Goal: Information Seeking & Learning: Learn about a topic

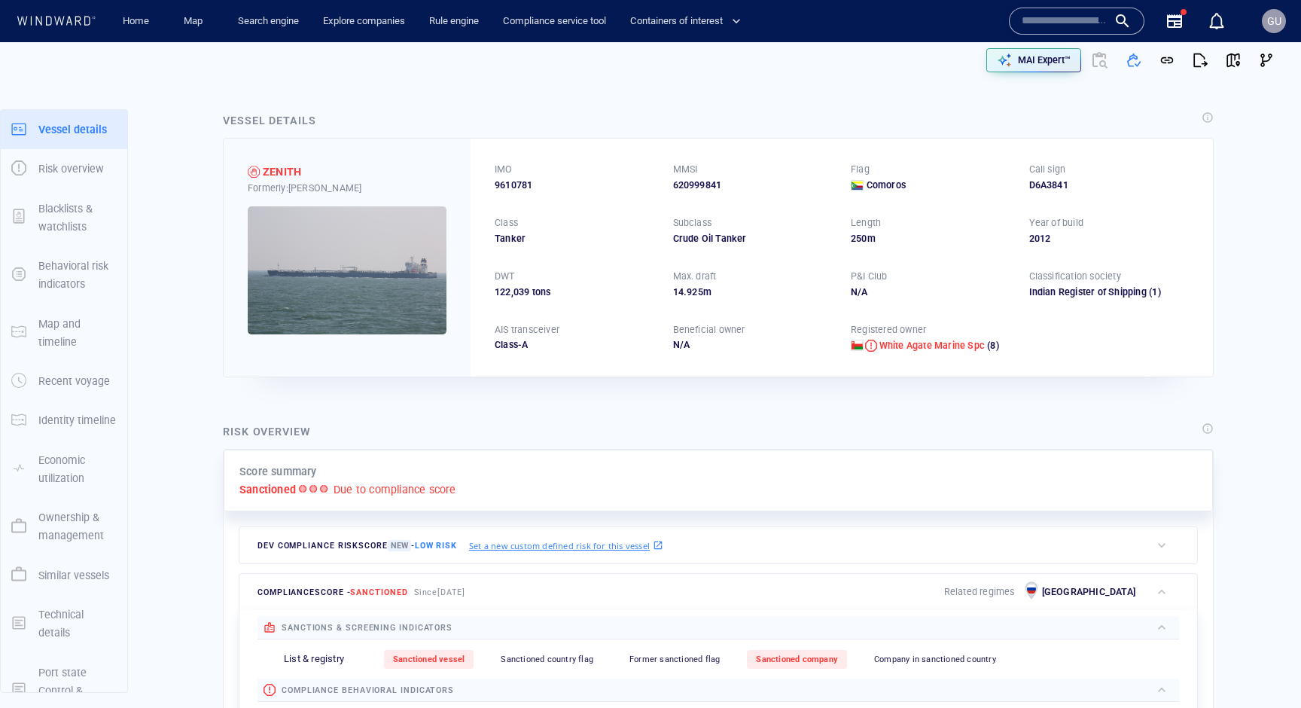
click at [597, 114] on div "Vessel details" at bounding box center [718, 121] width 997 height 26
click at [184, 17] on link "Map" at bounding box center [196, 21] width 36 height 26
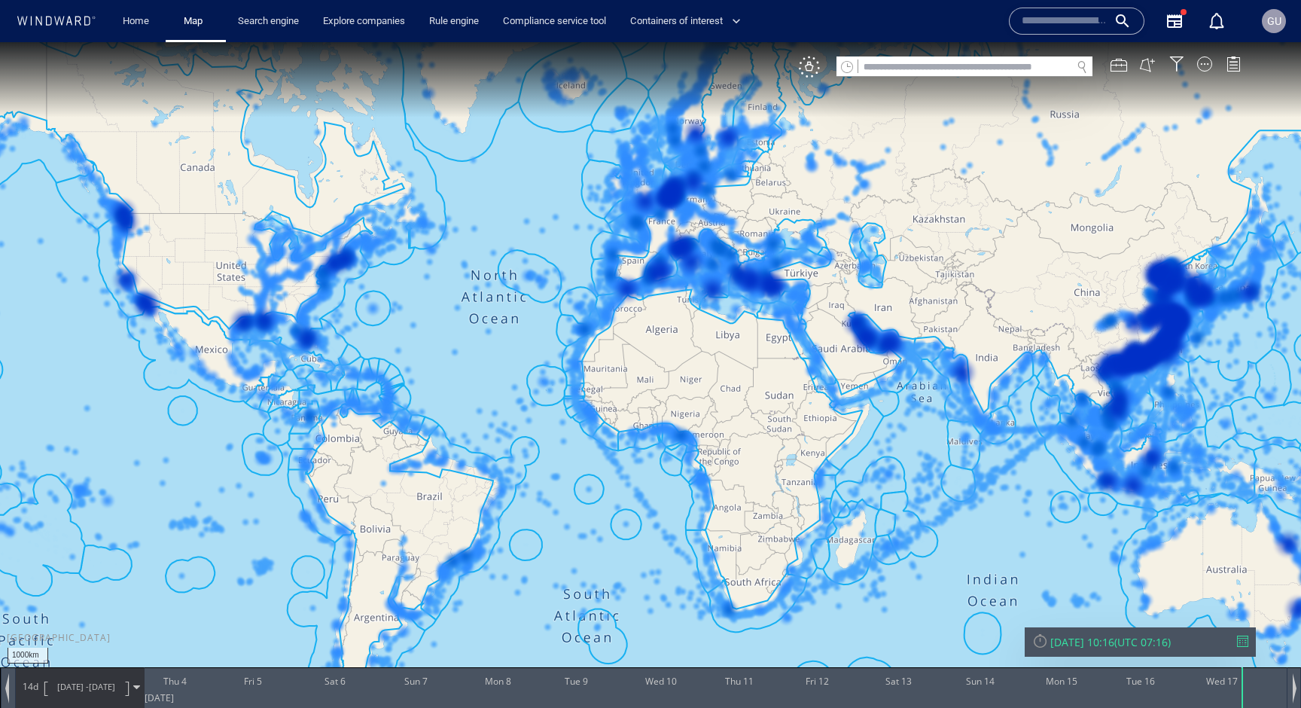
click at [1202, 73] on div "VM" at bounding box center [1027, 66] width 457 height 21
click at [1202, 68] on div at bounding box center [1204, 63] width 15 height 15
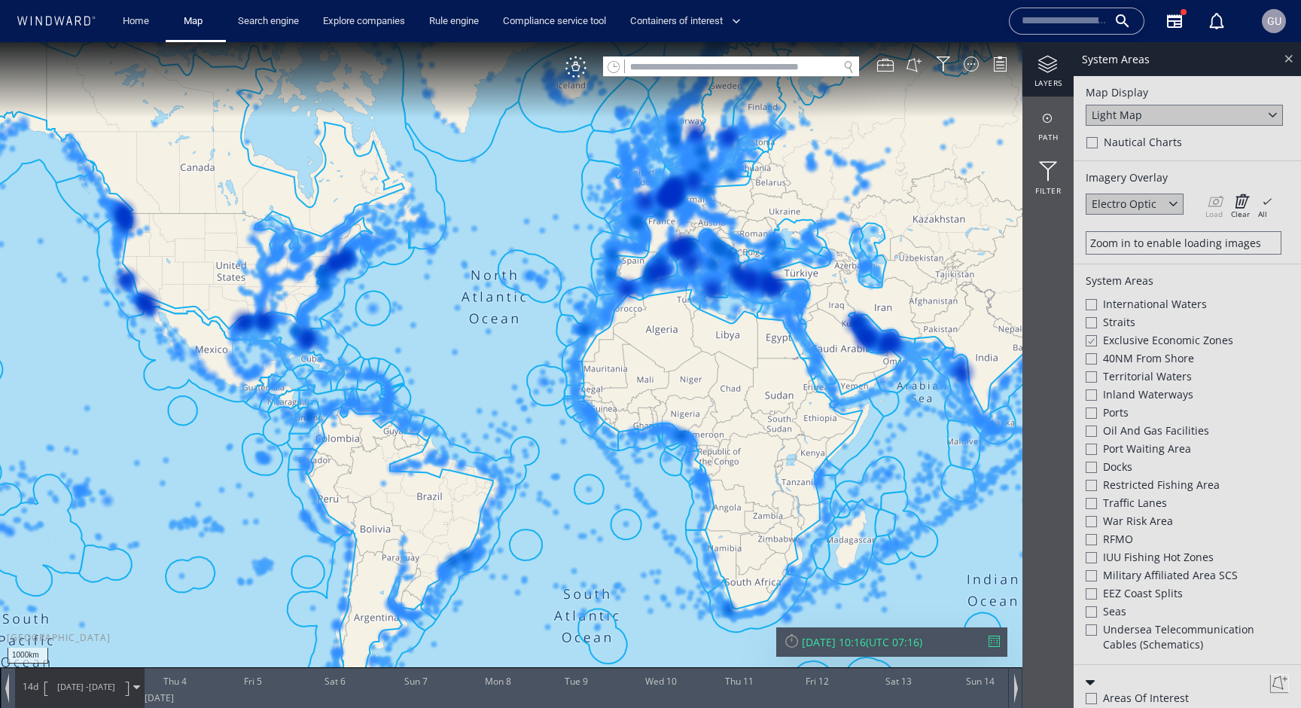
click at [1283, 61] on div at bounding box center [1288, 58] width 17 height 17
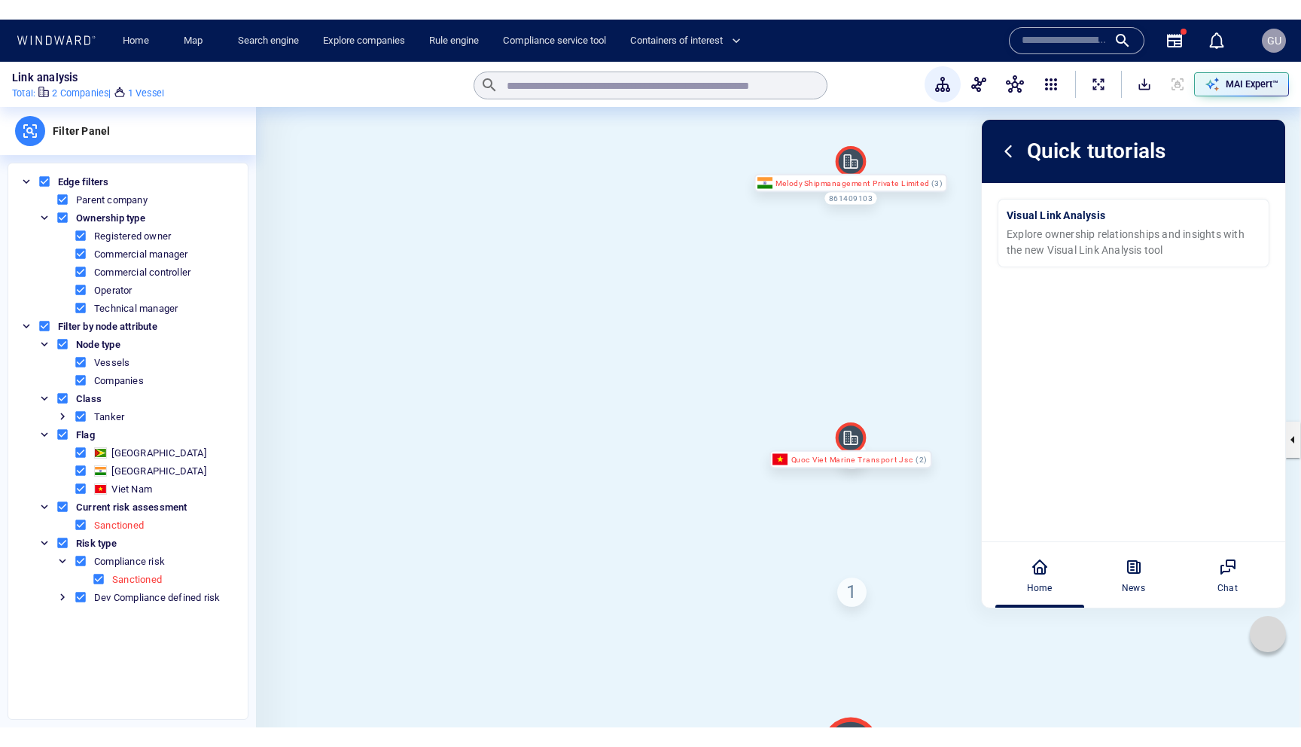
scroll to position [8, 0]
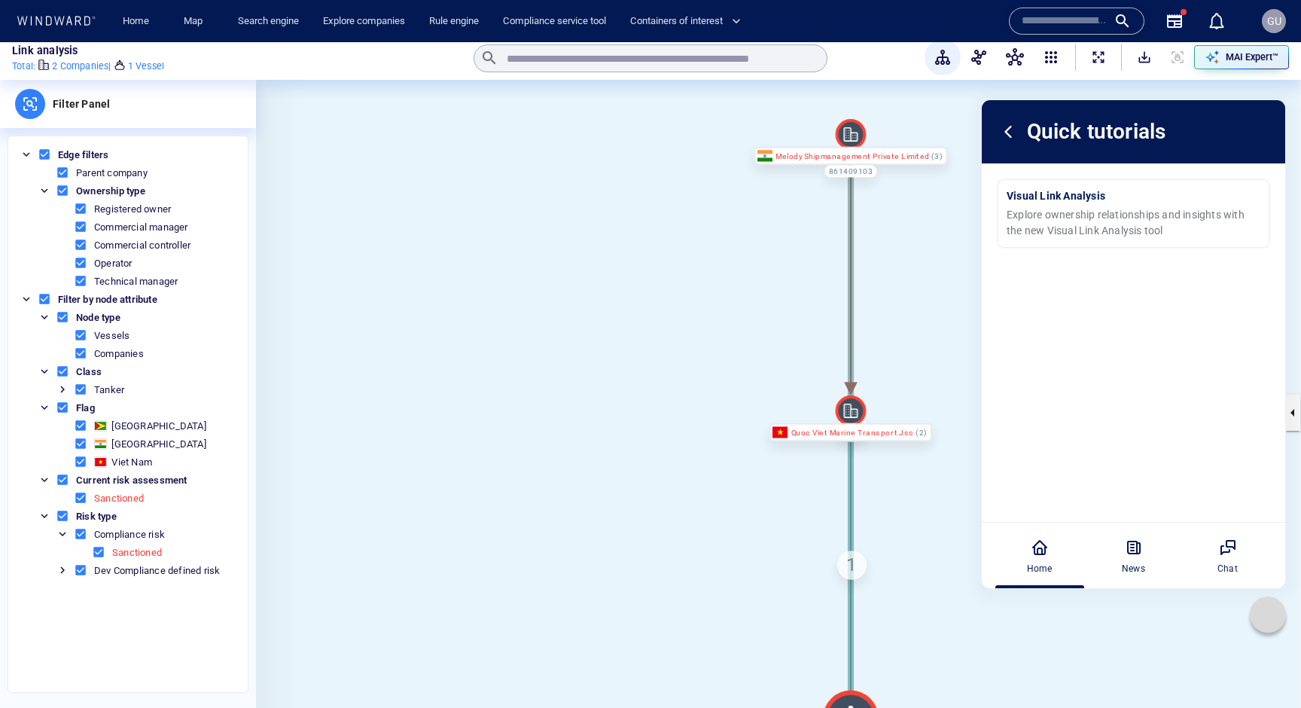
click at [1274, 621] on icon at bounding box center [1267, 614] width 15 height 15
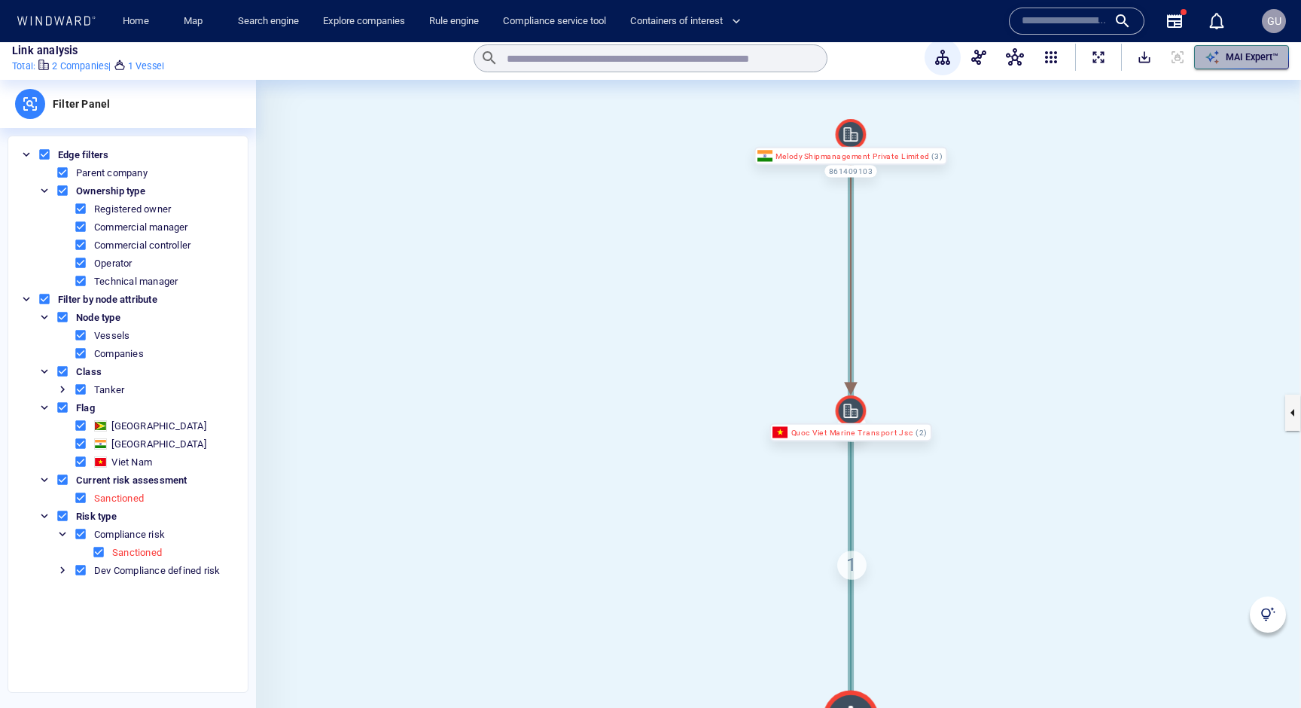
click at [1226, 62] on p "MAI Expert™" at bounding box center [1252, 57] width 53 height 14
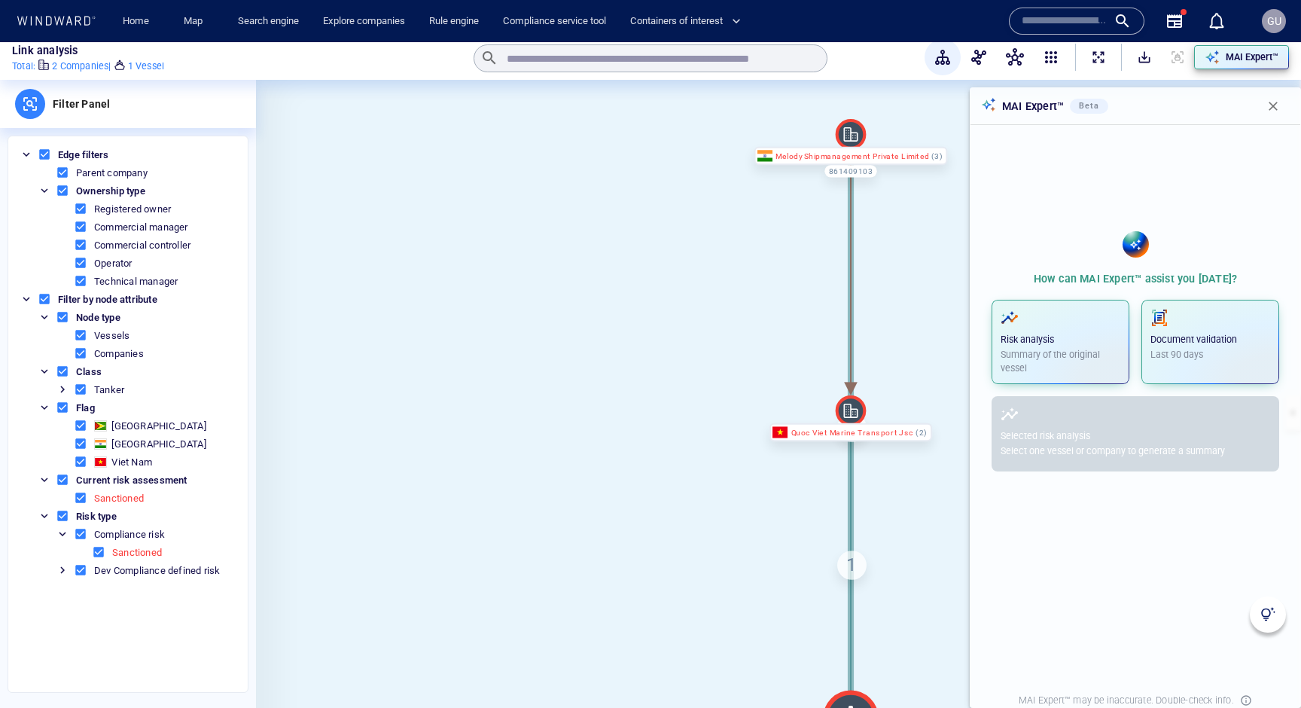
click at [1184, 118] on div "MAI Expert™ Beta" at bounding box center [1135, 106] width 330 height 36
click at [1275, 104] on span "button" at bounding box center [1273, 106] width 15 height 15
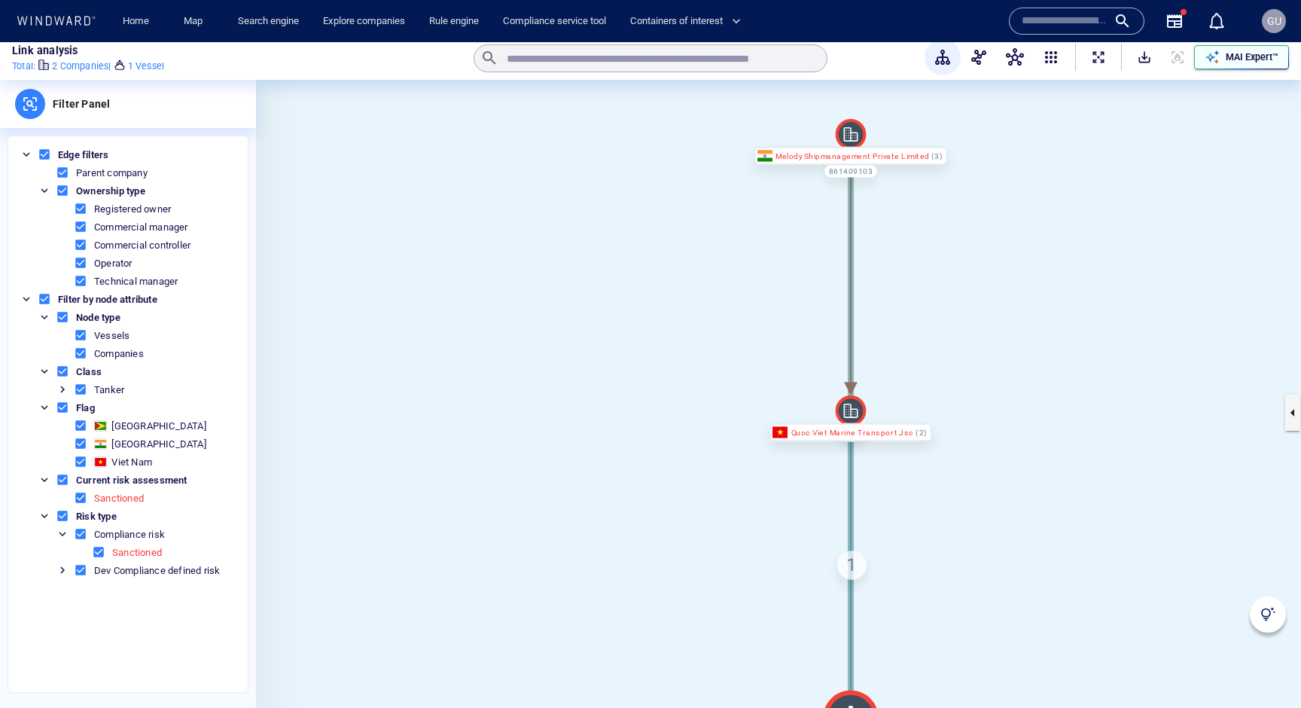
click at [1224, 65] on div "MAI Expert™" at bounding box center [1252, 57] width 59 height 20
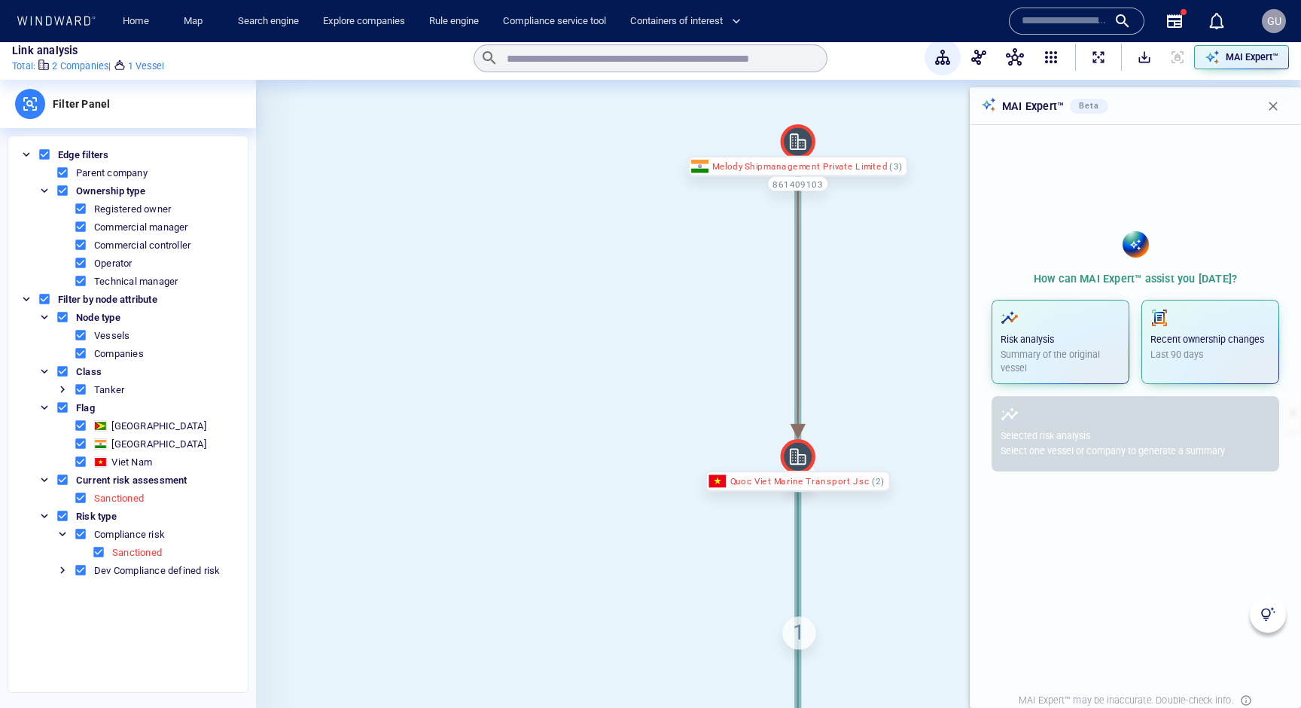
drag, startPoint x: 1214, startPoint y: 106, endPoint x: 1259, endPoint y: 98, distance: 45.2
click at [1196, 111] on div "MAI Expert™ Beta" at bounding box center [1135, 106] width 330 height 36
drag, startPoint x: 1095, startPoint y: 366, endPoint x: 1111, endPoint y: 512, distance: 146.8
click at [1111, 512] on div "How can MAI Expert™ assist you today? Risk analysis Summary of the original ves…" at bounding box center [1135, 403] width 342 height 568
click at [1165, 413] on div "Selected risk analysis Select one vessel or company to generate a summary" at bounding box center [1136, 433] width 288 height 75
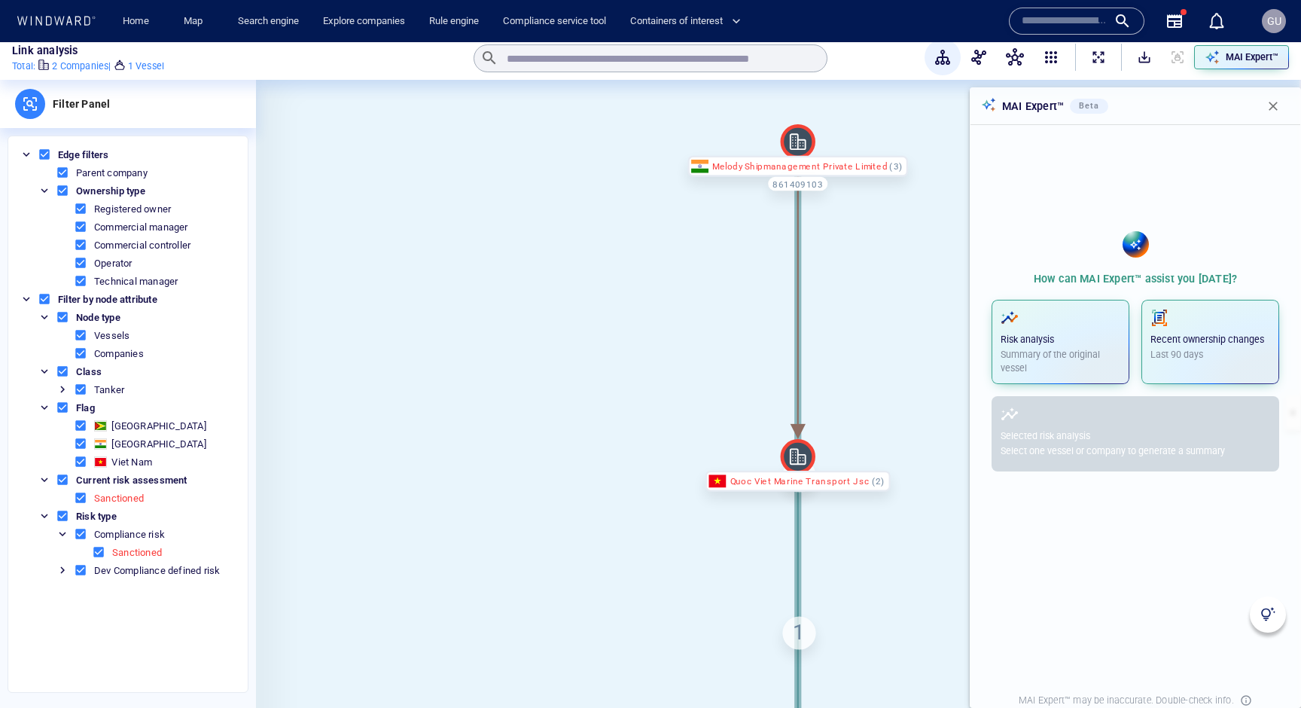
drag, startPoint x: 1134, startPoint y: 431, endPoint x: 1043, endPoint y: 425, distance: 91.3
click at [1133, 431] on div "Selected risk analysis Select one vessel or company to generate a summary" at bounding box center [1136, 433] width 288 height 75
drag, startPoint x: 1040, startPoint y: 430, endPoint x: 1106, endPoint y: 445, distance: 67.2
click at [1104, 444] on div "Selected risk analysis Select one vessel or company to generate a summary" at bounding box center [1136, 433] width 288 height 75
drag, startPoint x: 1106, startPoint y: 445, endPoint x: 1023, endPoint y: 426, distance: 84.9
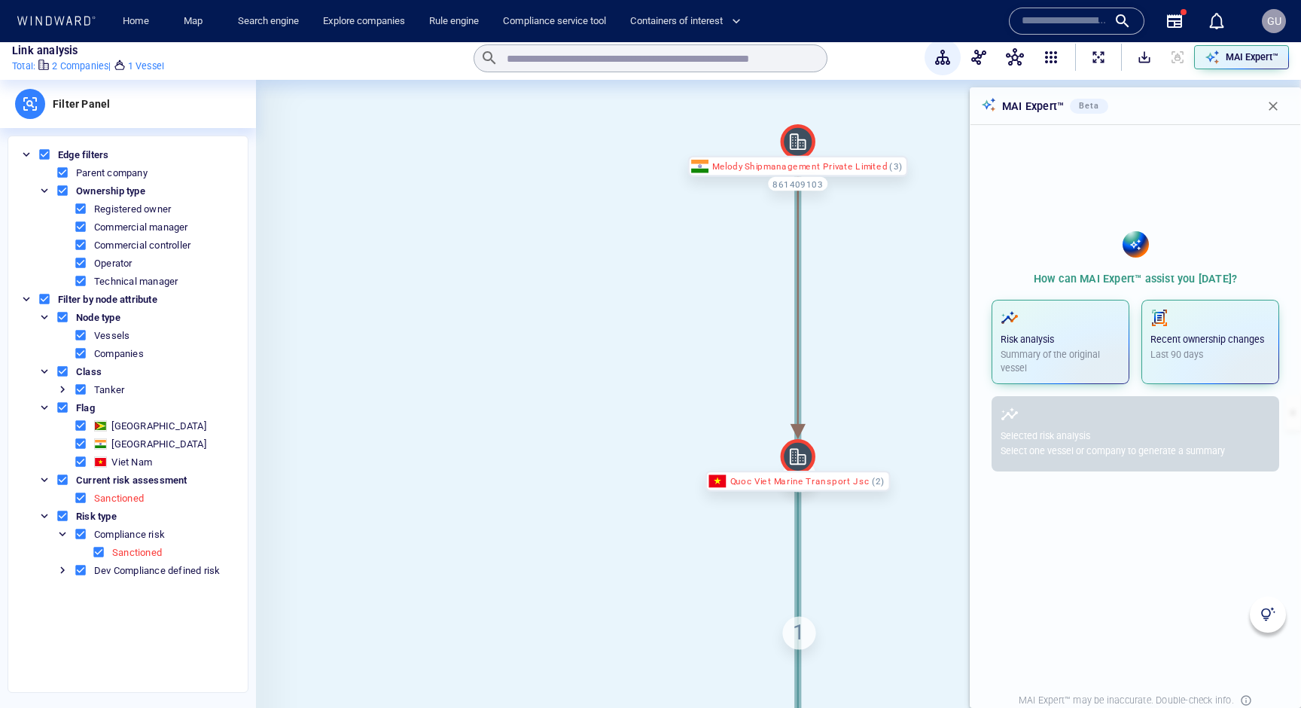
click at [1037, 434] on div "Selected risk analysis Select one vessel or company to generate a summary" at bounding box center [1136, 433] width 288 height 75
drag, startPoint x: 1049, startPoint y: 454, endPoint x: 1056, endPoint y: 460, distance: 9.6
click at [1056, 460] on div "Selected risk analysis Select one vessel or company to generate a summary" at bounding box center [1136, 433] width 288 height 75
drag, startPoint x: 1080, startPoint y: 479, endPoint x: 1093, endPoint y: 509, distance: 32.7
click at [1086, 494] on div "How can MAI Expert™ assist you today? Risk analysis Summary of the original ves…" at bounding box center [1135, 403] width 342 height 568
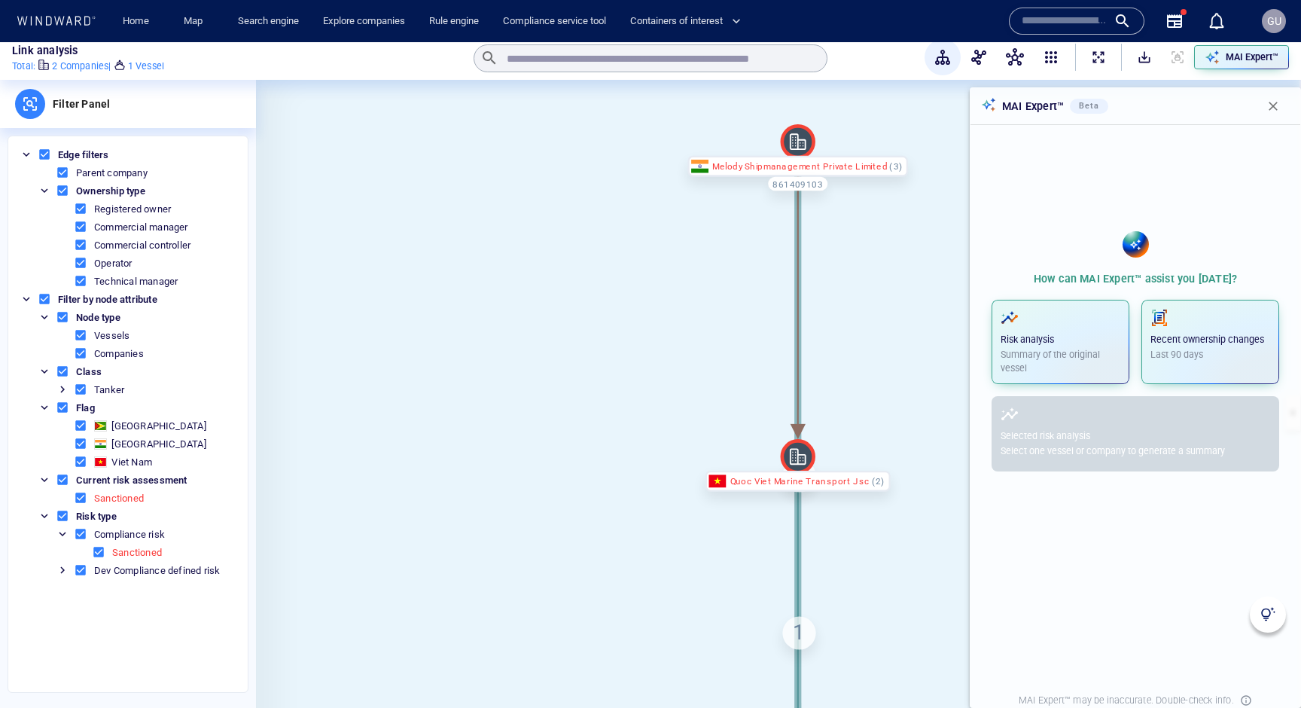
click at [1093, 509] on div "How can MAI Expert™ assist you today? Risk analysis Summary of the original ves…" at bounding box center [1135, 403] width 342 height 568
drag, startPoint x: 1160, startPoint y: 330, endPoint x: 1140, endPoint y: 501, distance: 172.1
click at [1140, 501] on div "How can MAI Expert™ assist you today? Risk analysis Summary of the original ves…" at bounding box center [1135, 403] width 342 height 568
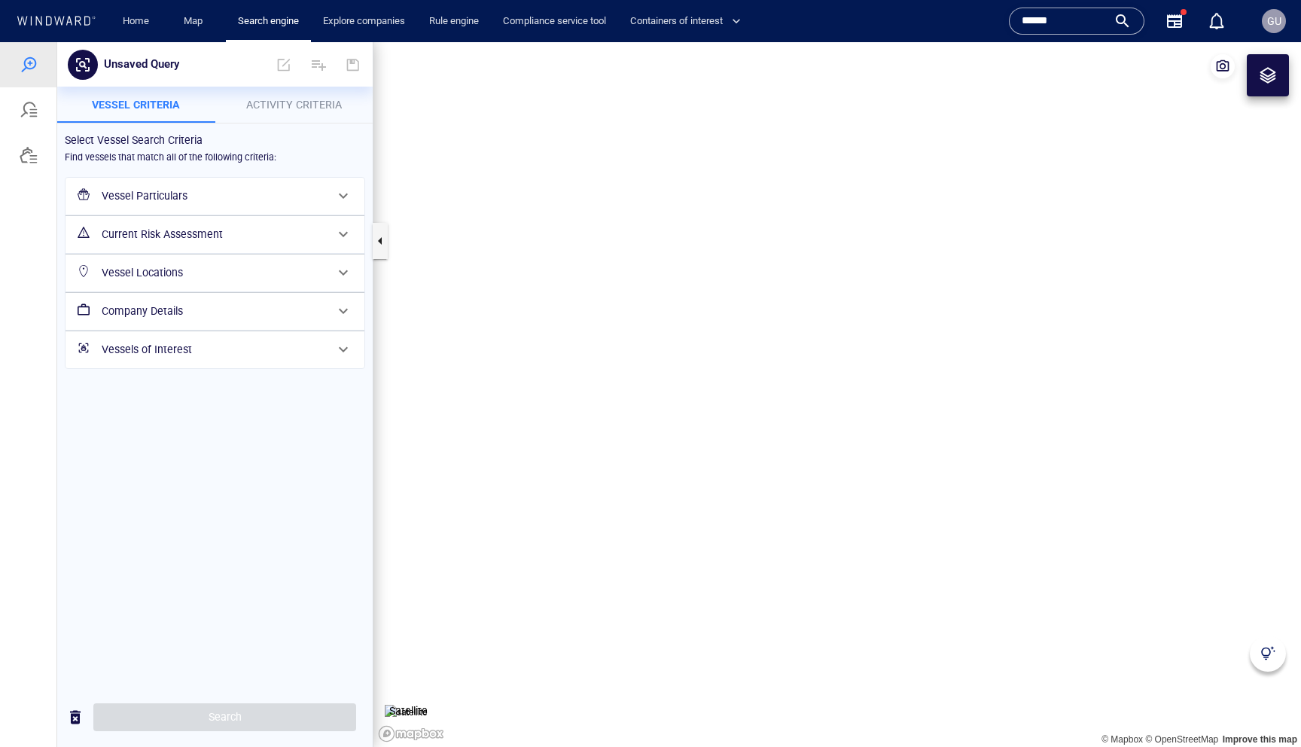
click at [1259, 655] on div at bounding box center [1268, 653] width 36 height 36
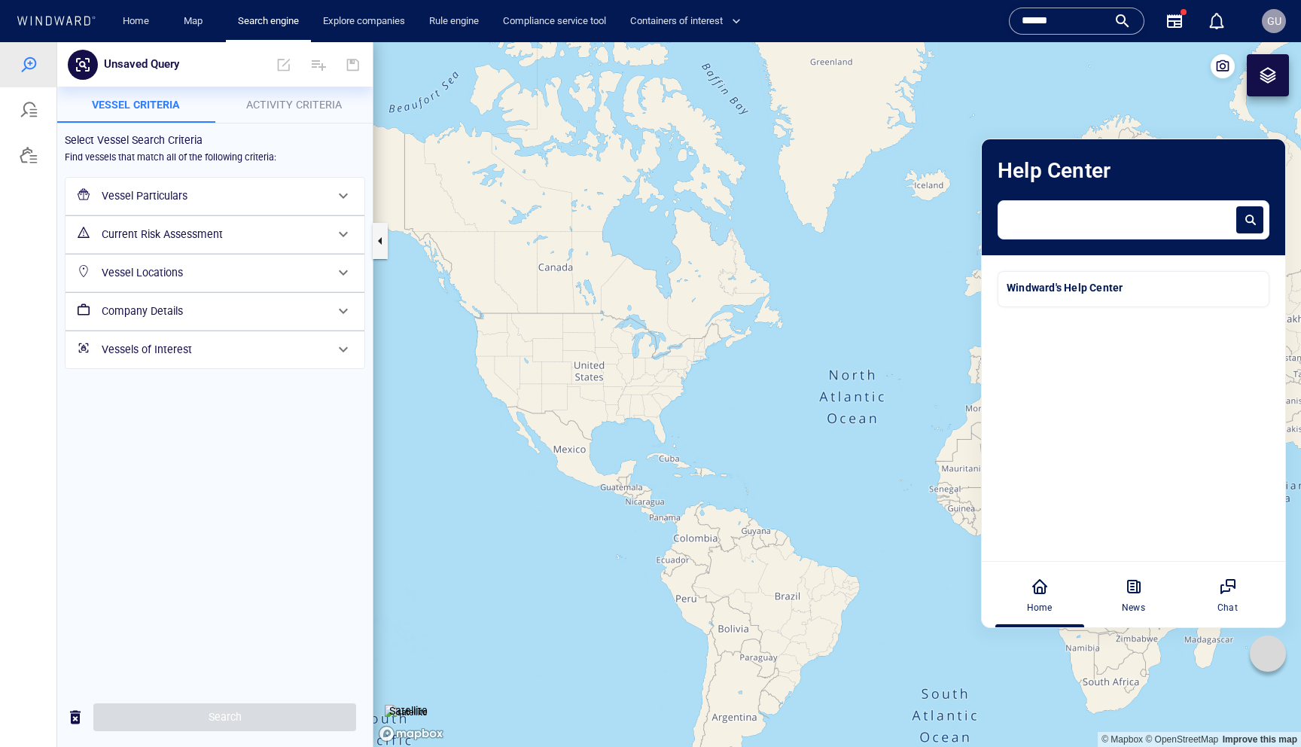
click at [1083, 218] on textarea at bounding box center [1120, 215] width 227 height 19
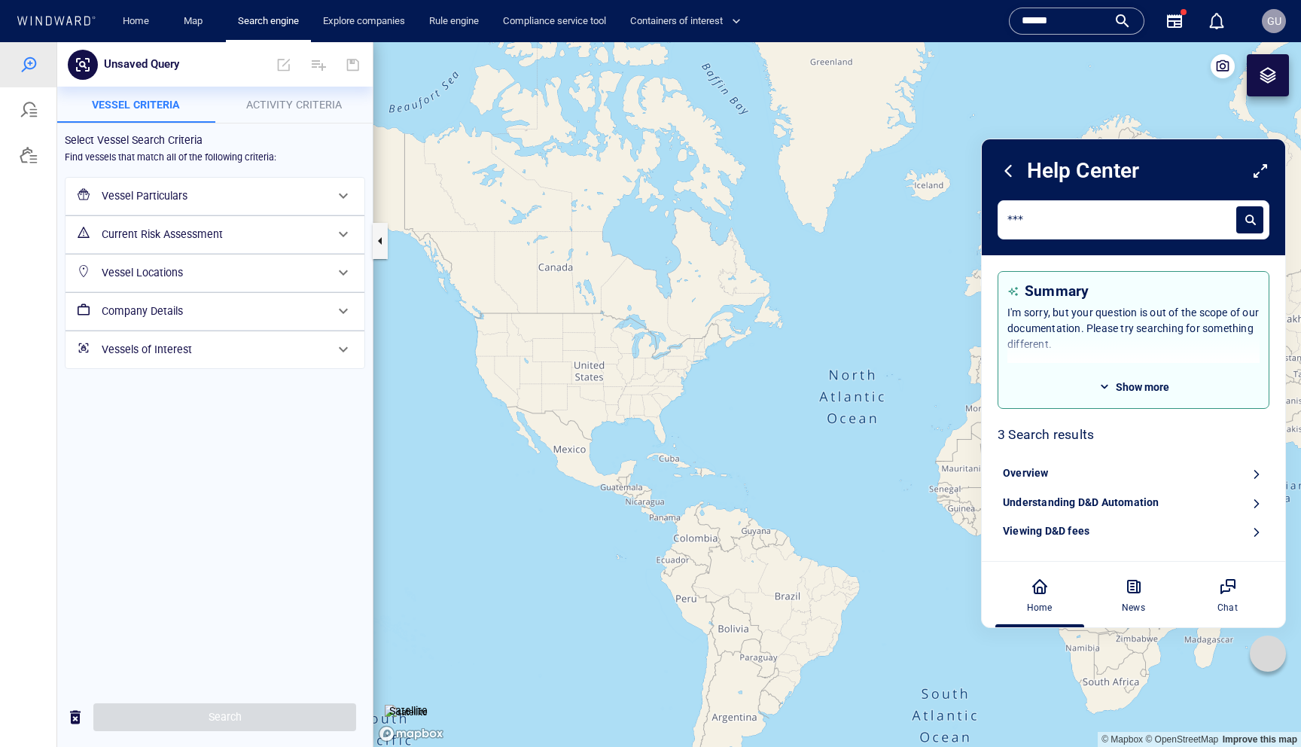
type textarea "***"
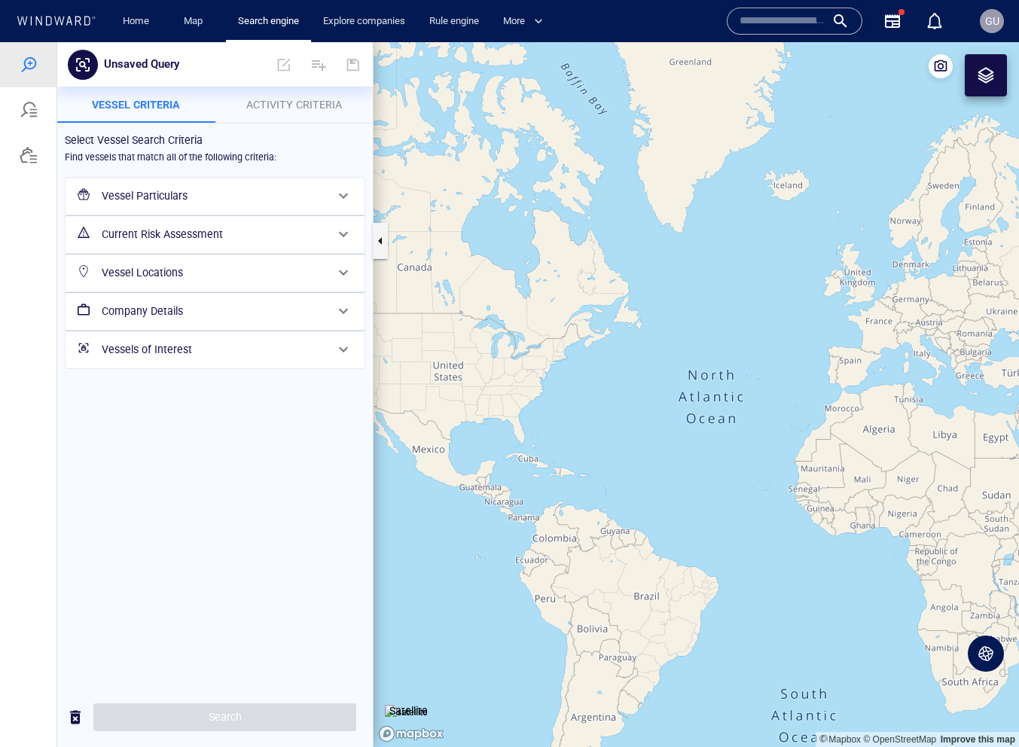
click at [986, 657] on icon at bounding box center [985, 653] width 15 height 15
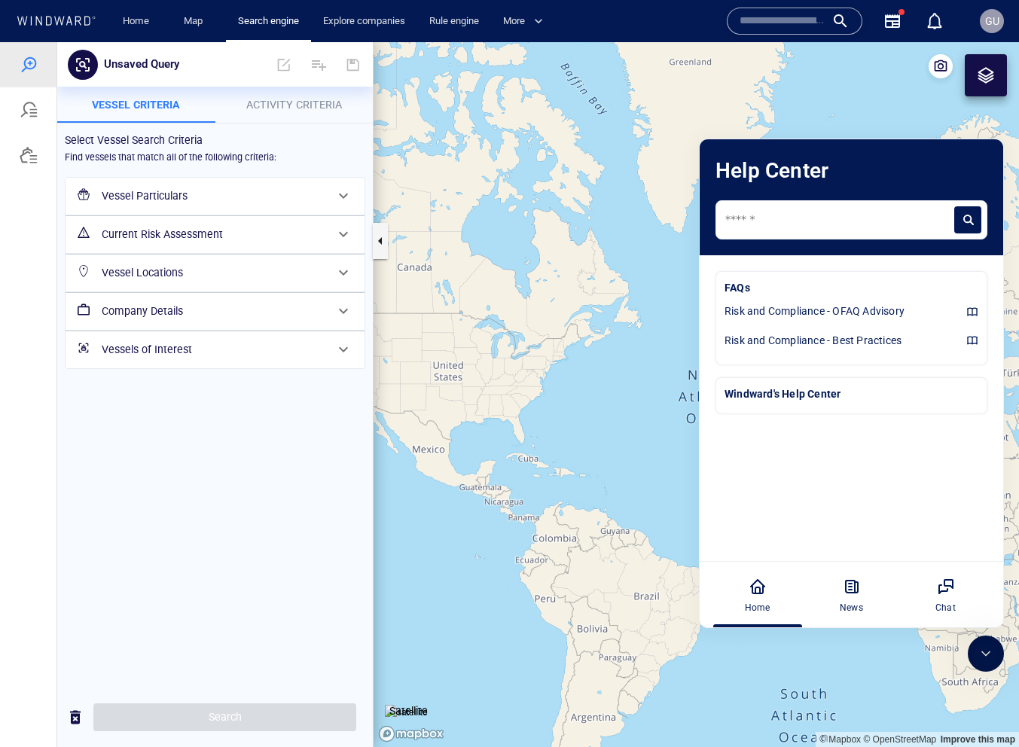
click at [986, 660] on icon at bounding box center [985, 653] width 15 height 15
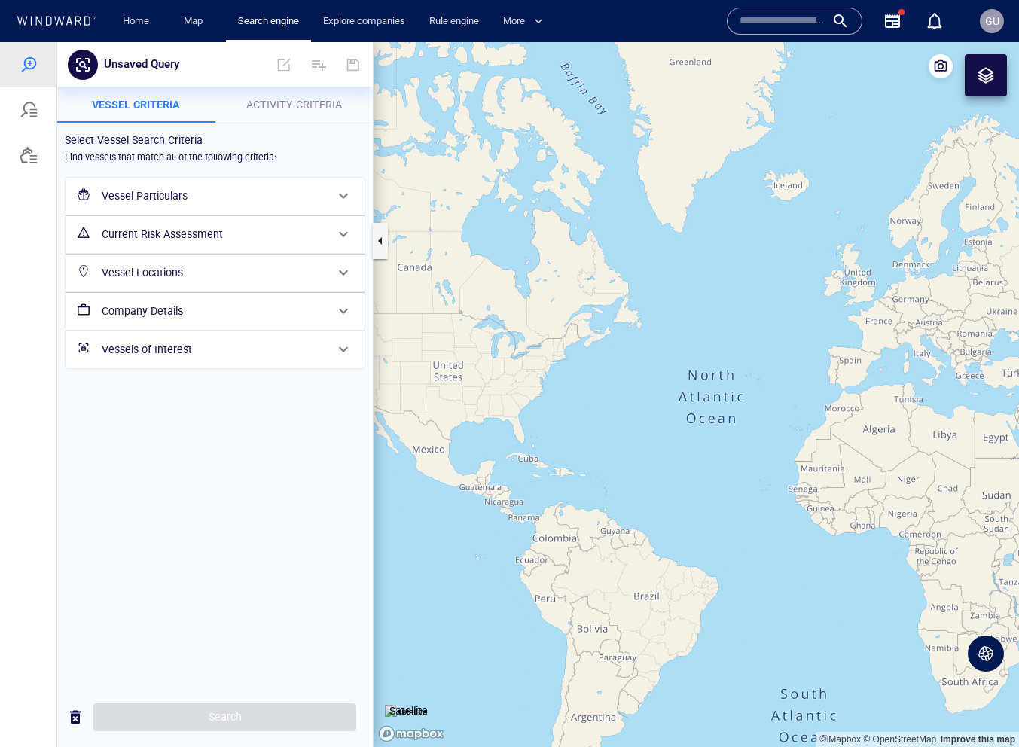
click at [985, 657] on icon at bounding box center [985, 653] width 15 height 15
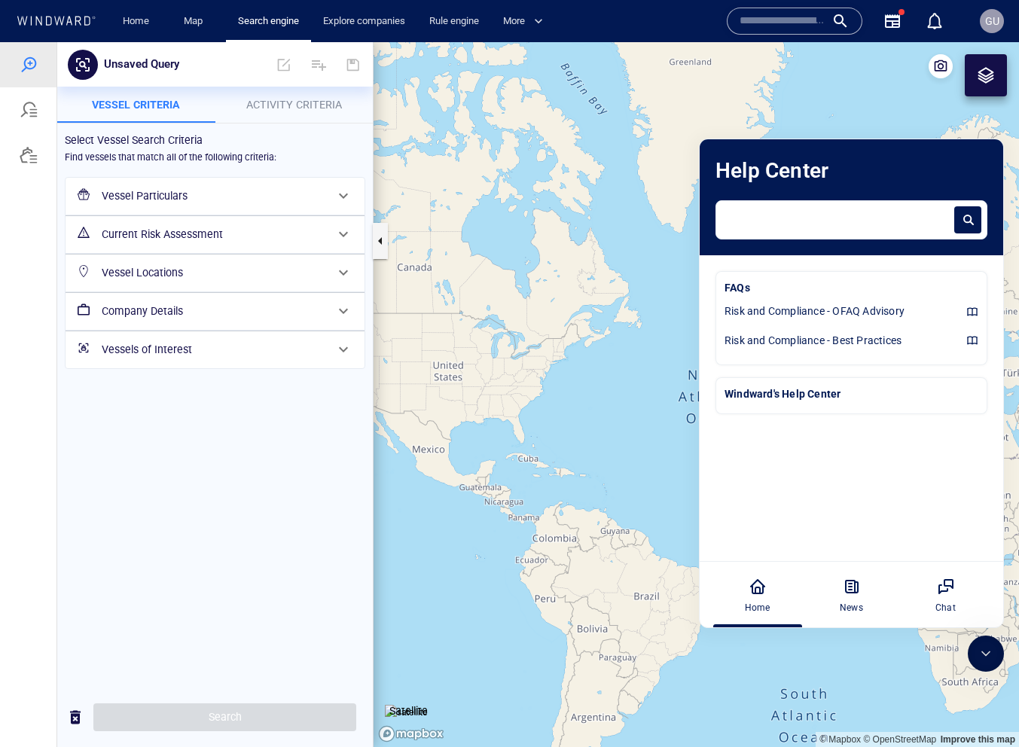
click at [759, 222] on textarea at bounding box center [838, 215] width 227 height 19
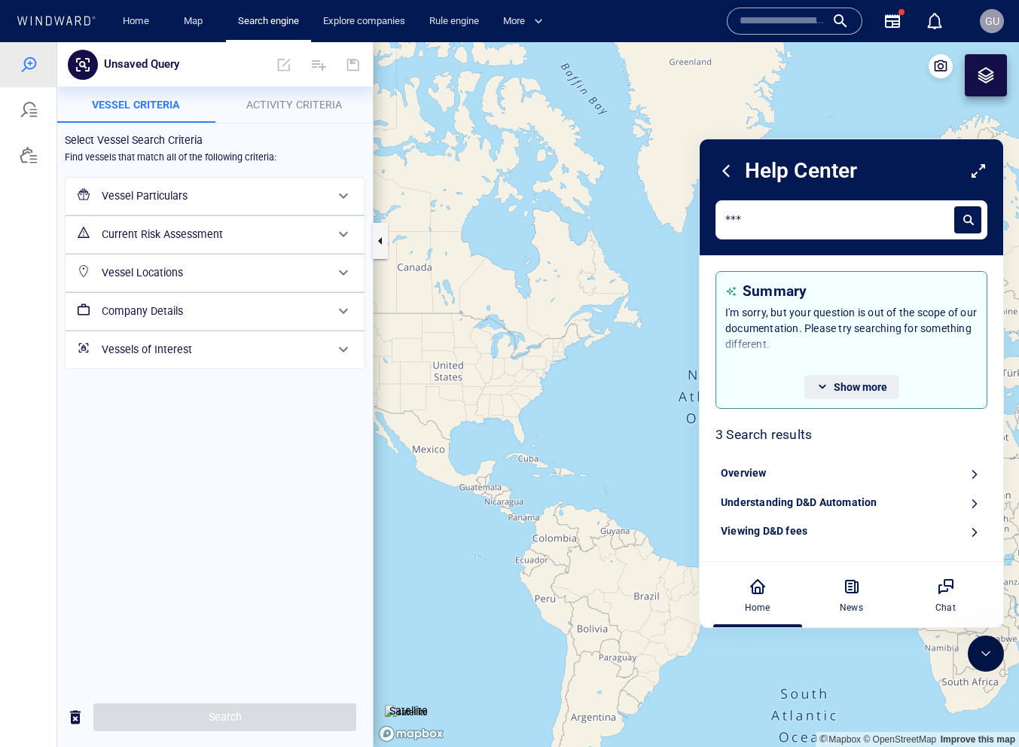
type textarea "***"
click at [842, 388] on span "Show more" at bounding box center [859, 387] width 53 height 12
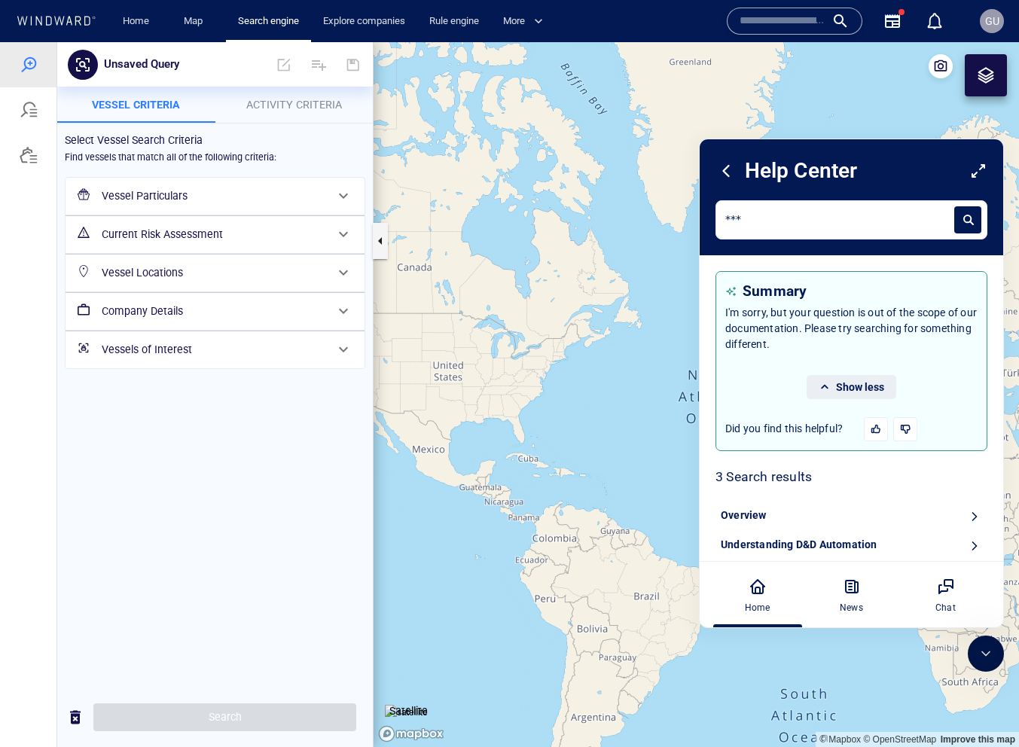
click at [845, 384] on span "Show less" at bounding box center [860, 387] width 48 height 12
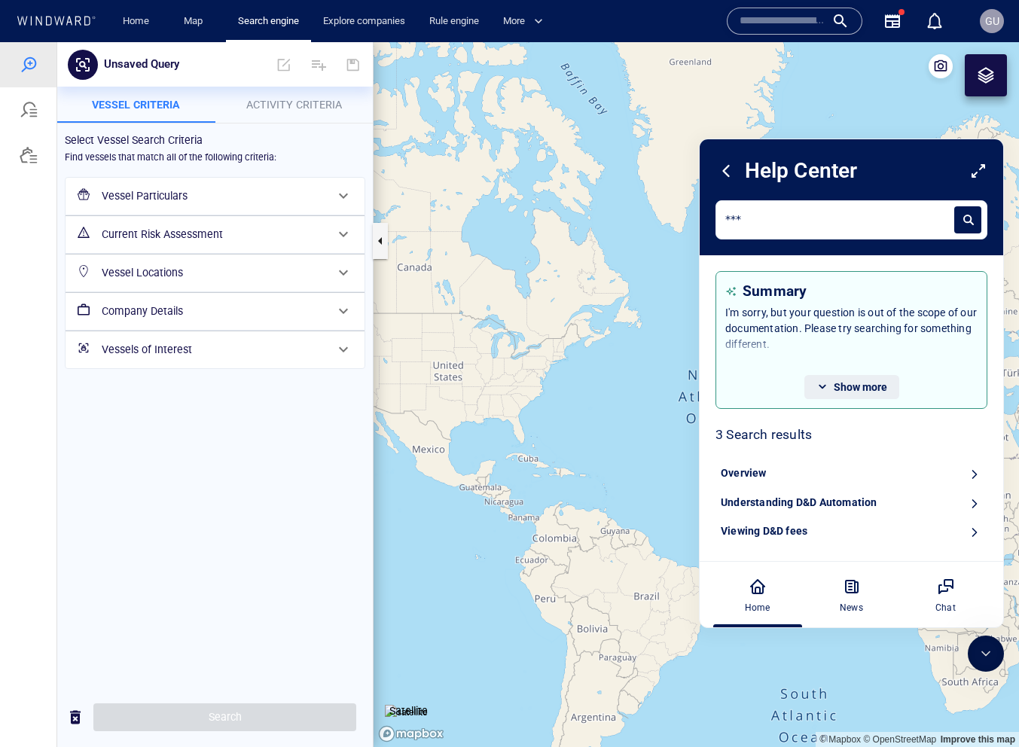
click at [840, 383] on span "Show more" at bounding box center [859, 387] width 53 height 12
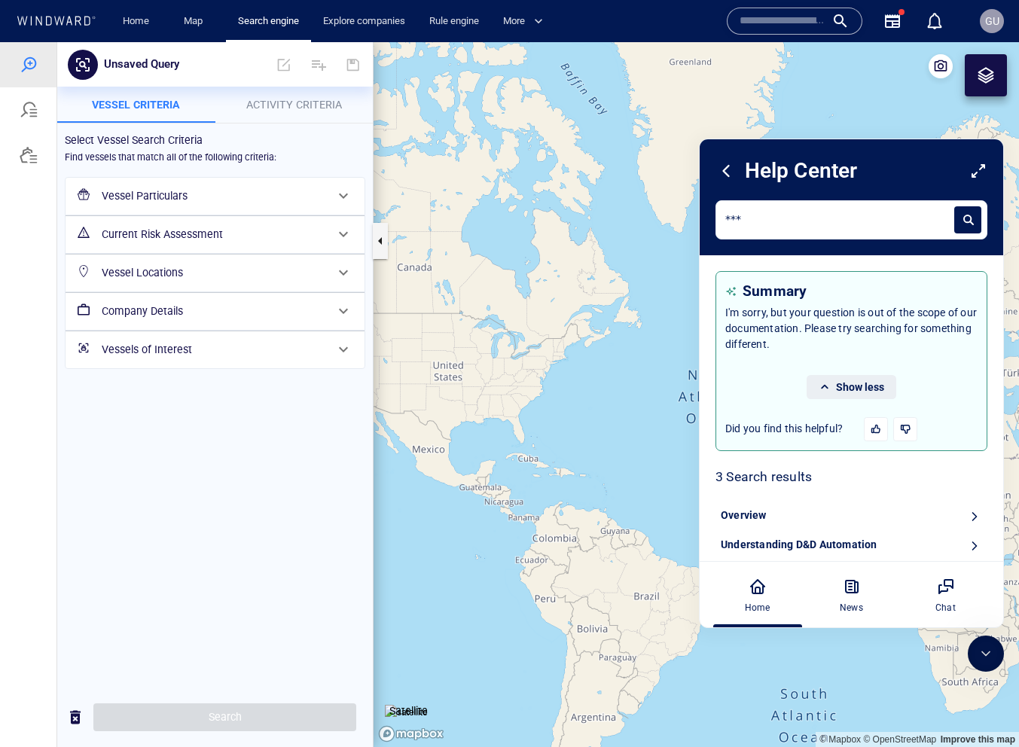
click at [840, 383] on span "Show less" at bounding box center [860, 387] width 48 height 12
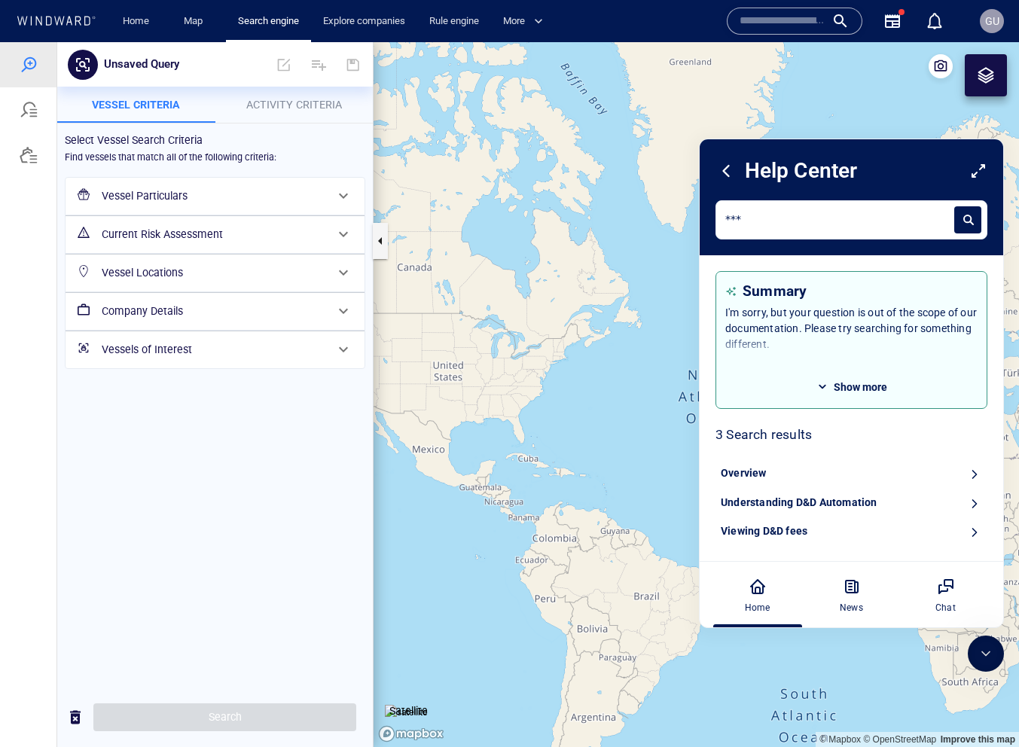
click at [969, 173] on icon at bounding box center [978, 171] width 18 height 18
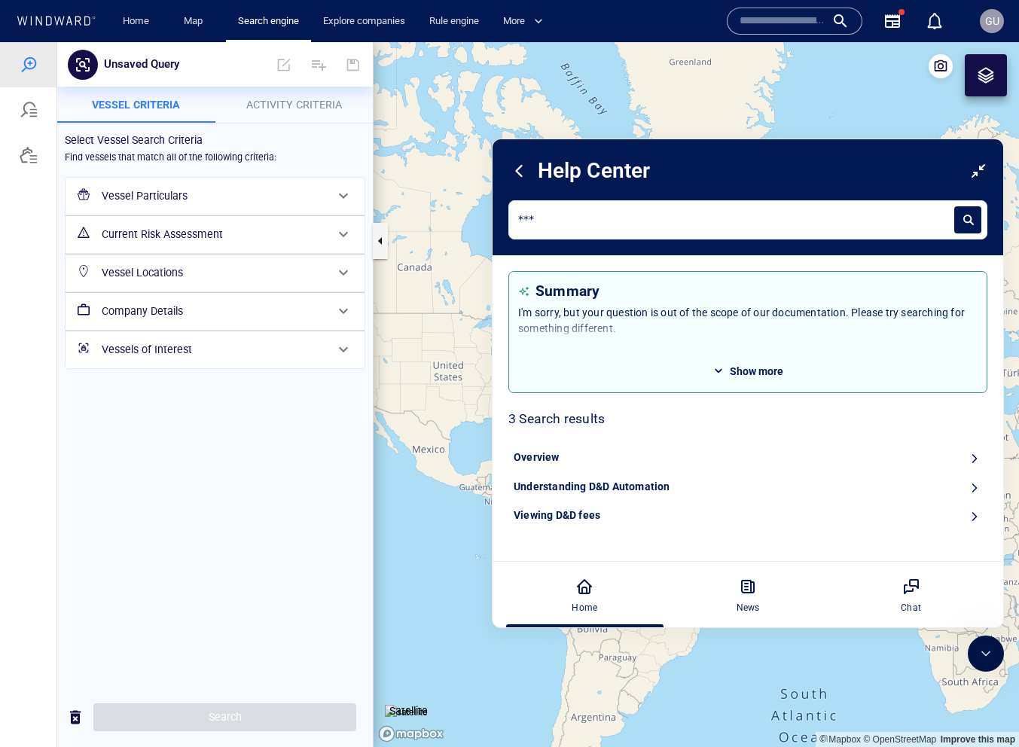
click at [971, 174] on icon at bounding box center [978, 171] width 18 height 18
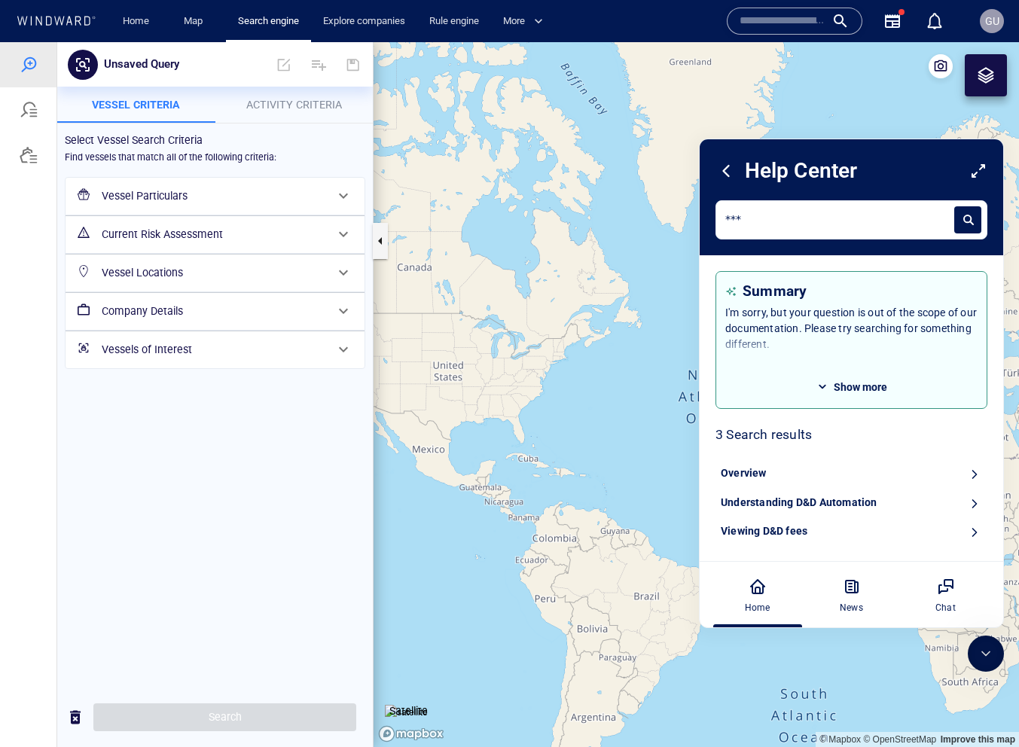
click at [733, 171] on icon at bounding box center [725, 170] width 21 height 21
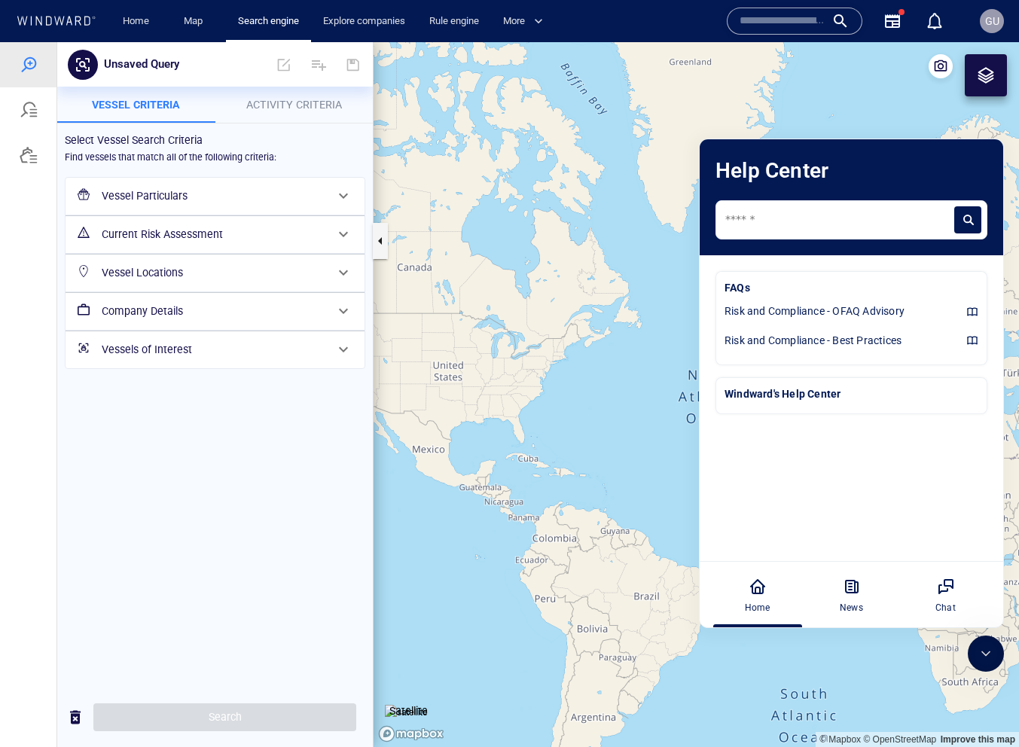
click at [984, 649] on icon at bounding box center [985, 653] width 15 height 15
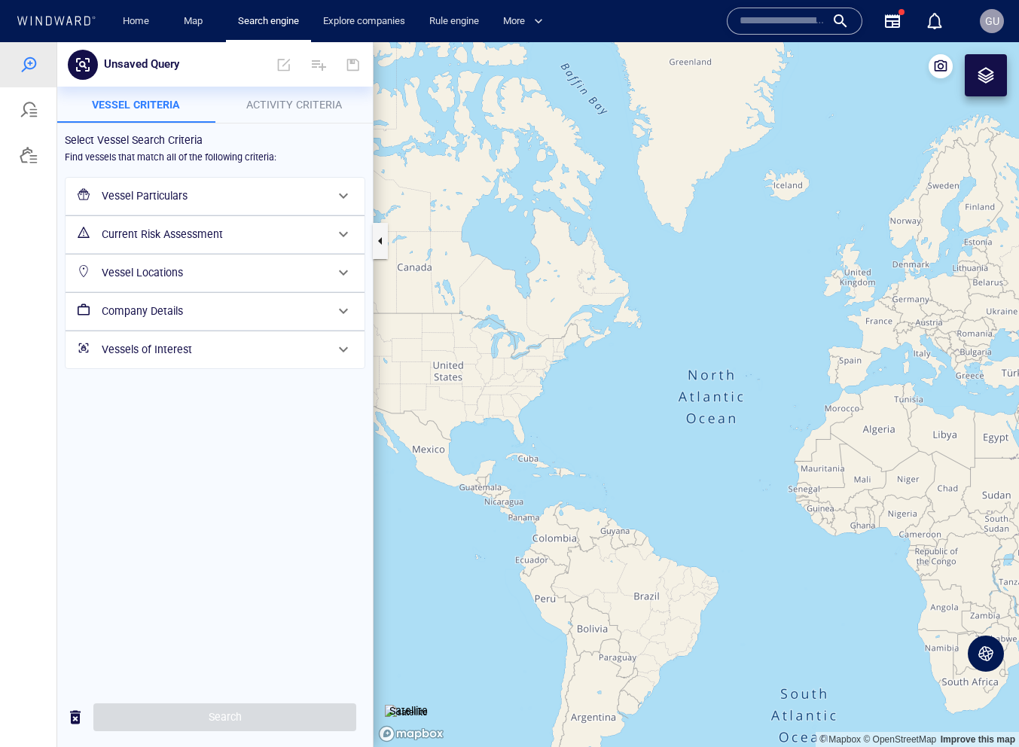
click at [992, 660] on icon at bounding box center [985, 653] width 15 height 15
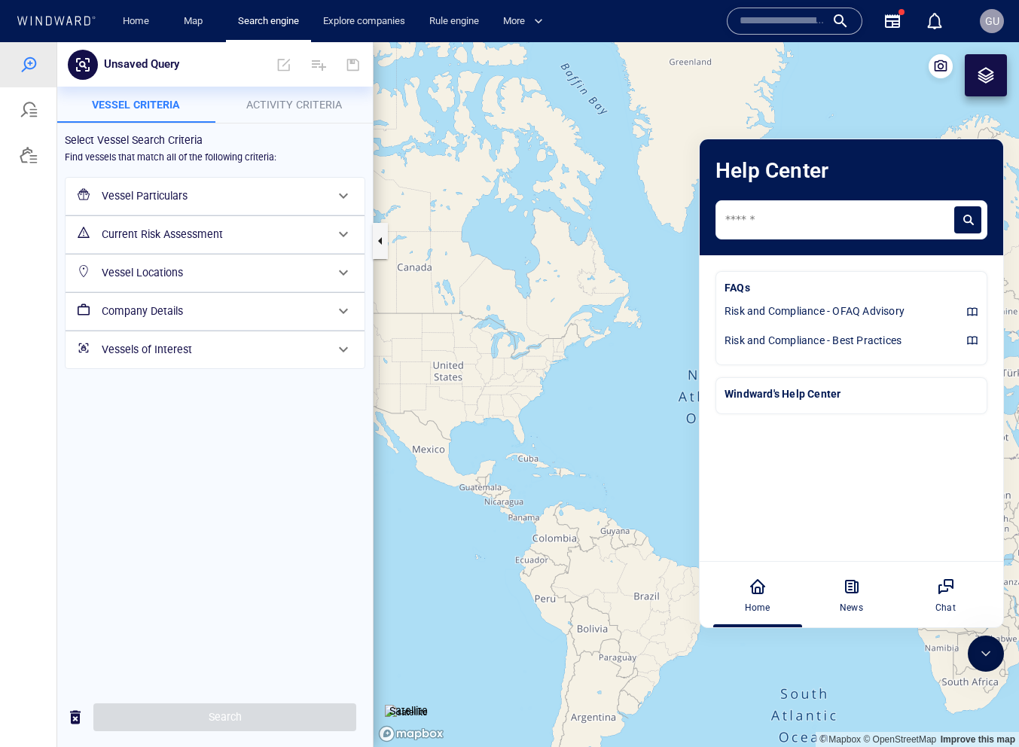
click at [983, 660] on icon at bounding box center [985, 653] width 15 height 15
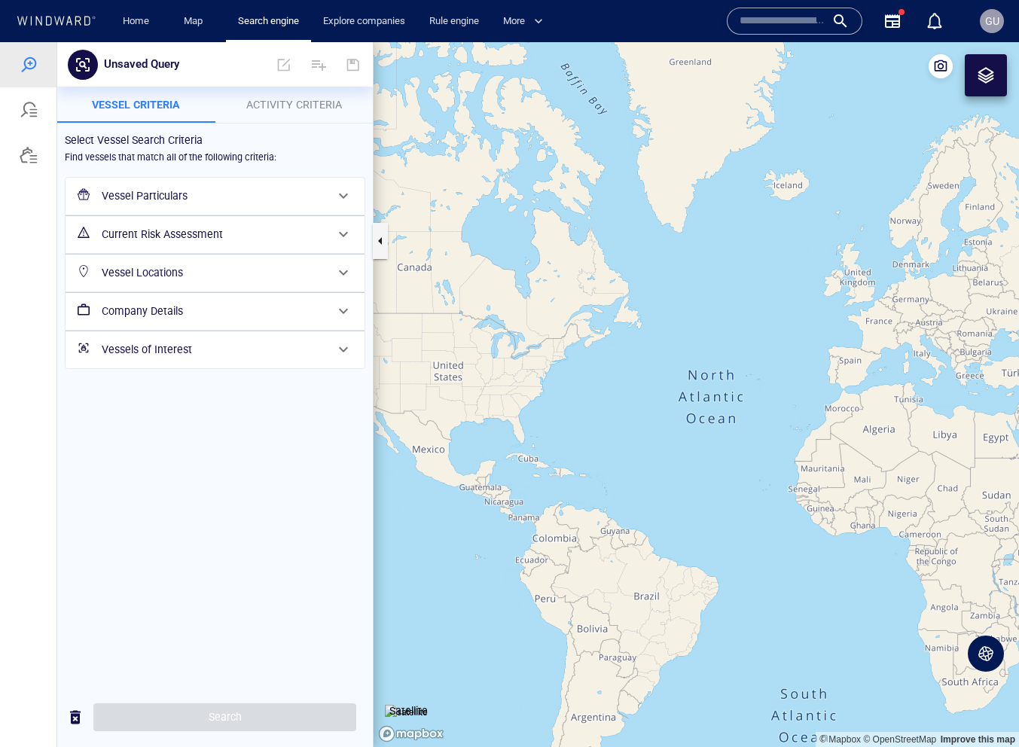
click at [981, 658] on icon at bounding box center [985, 653] width 15 height 15
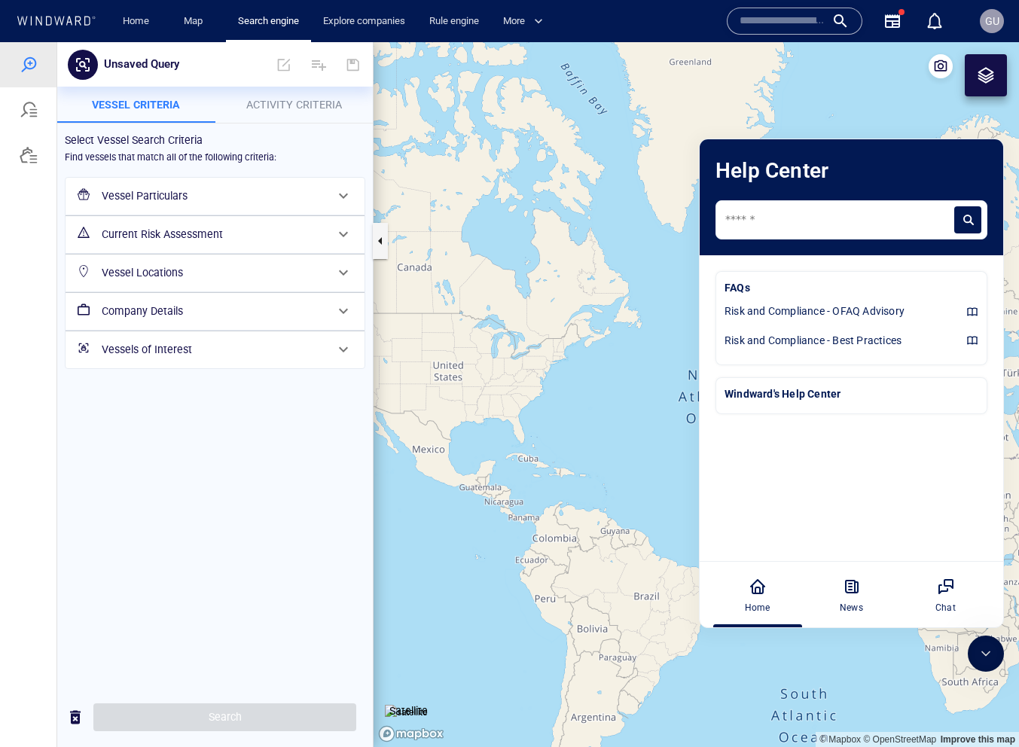
click at [986, 657] on icon at bounding box center [985, 653] width 15 height 15
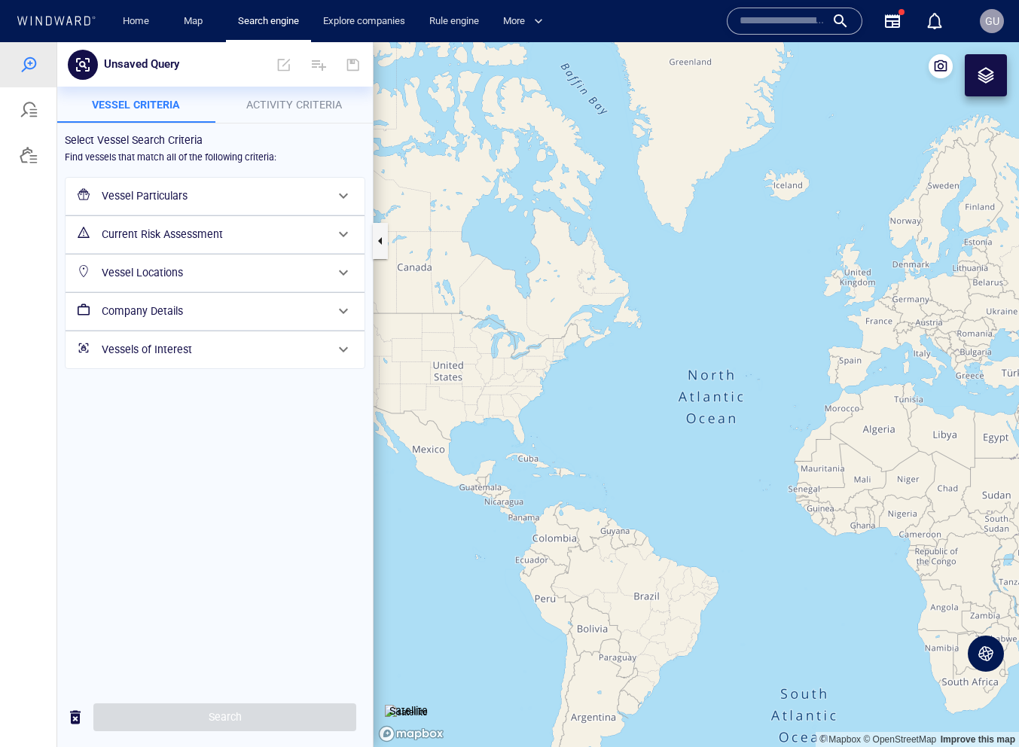
click at [986, 657] on icon at bounding box center [985, 653] width 15 height 15
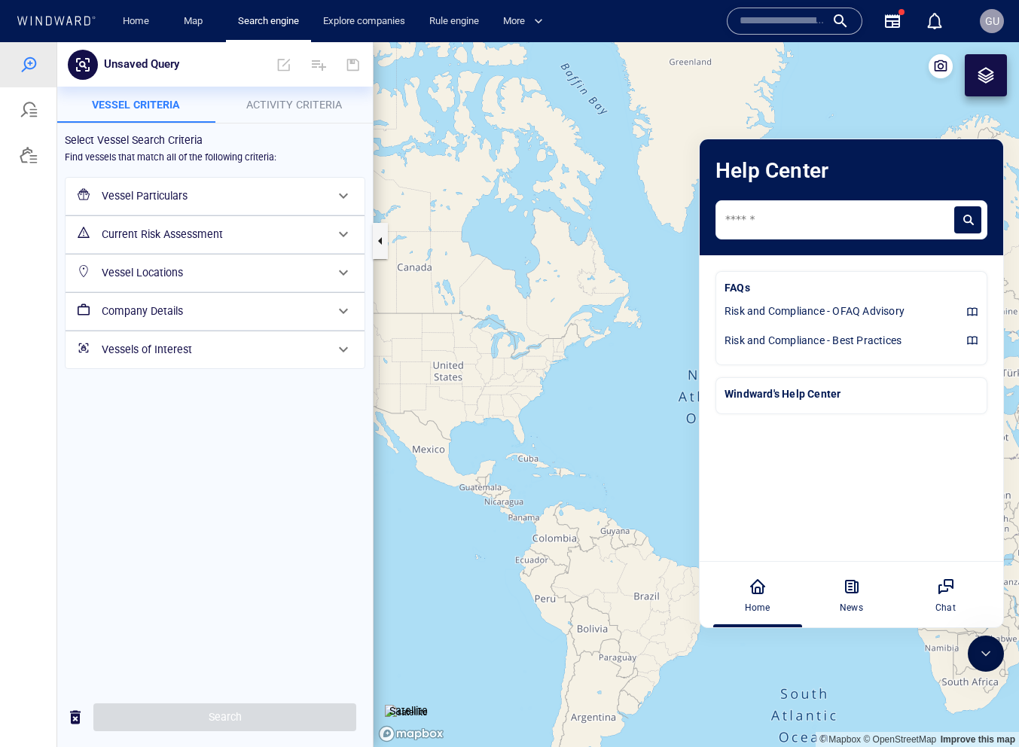
click at [986, 657] on icon at bounding box center [985, 653] width 15 height 15
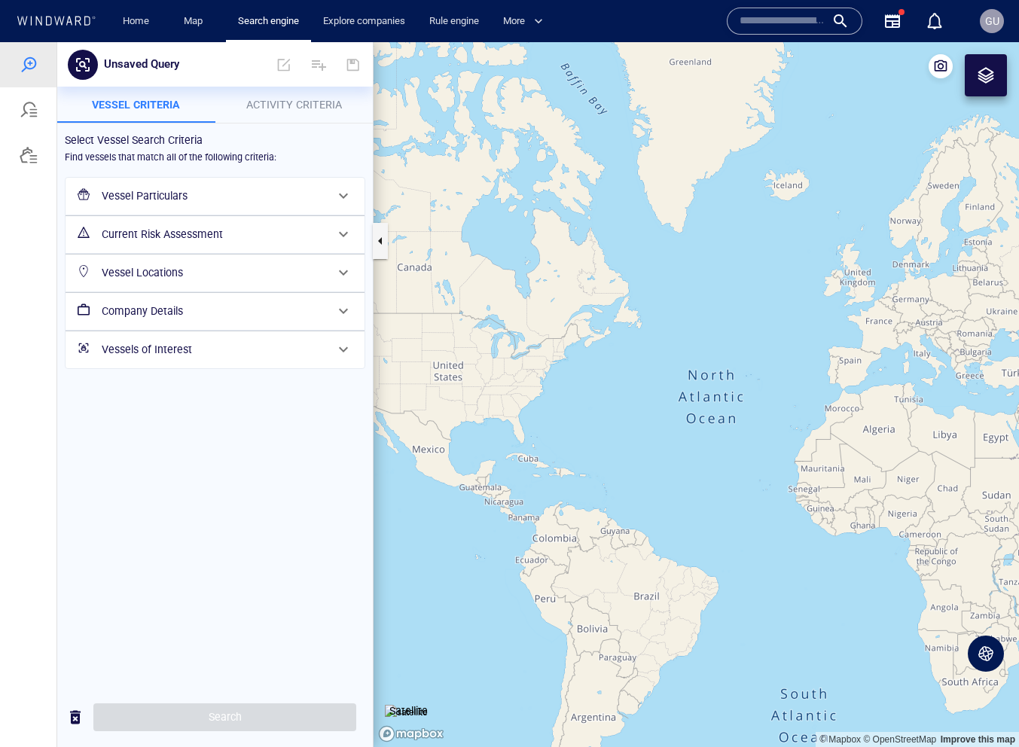
click at [986, 657] on icon at bounding box center [985, 653] width 15 height 15
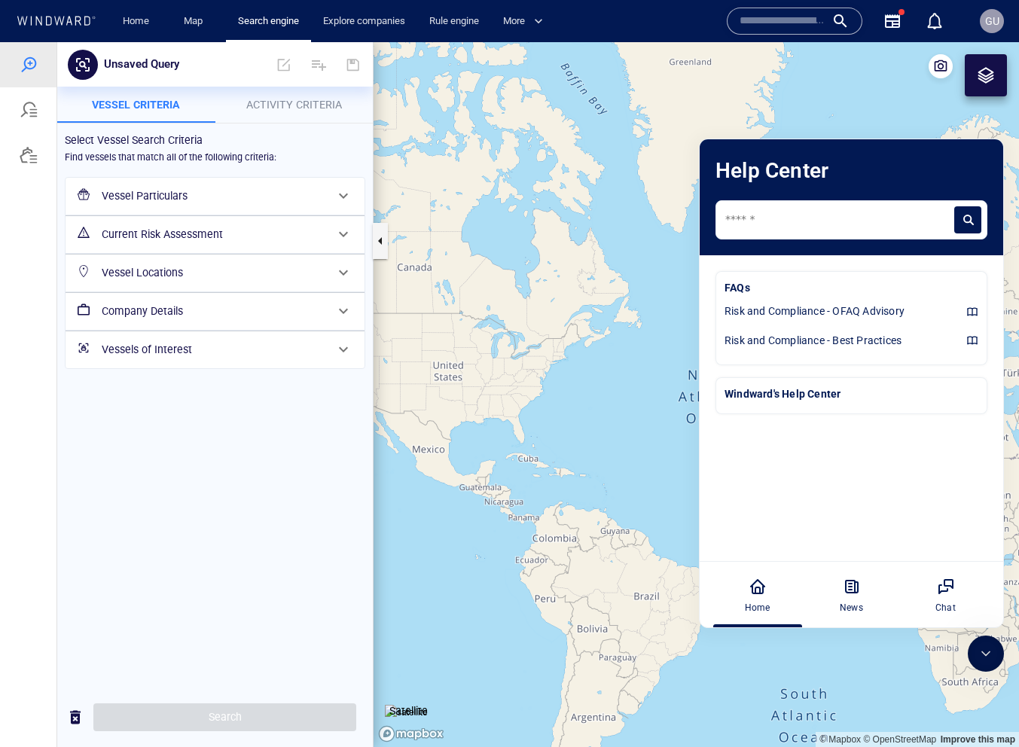
click at [986, 657] on icon at bounding box center [985, 653] width 15 height 15
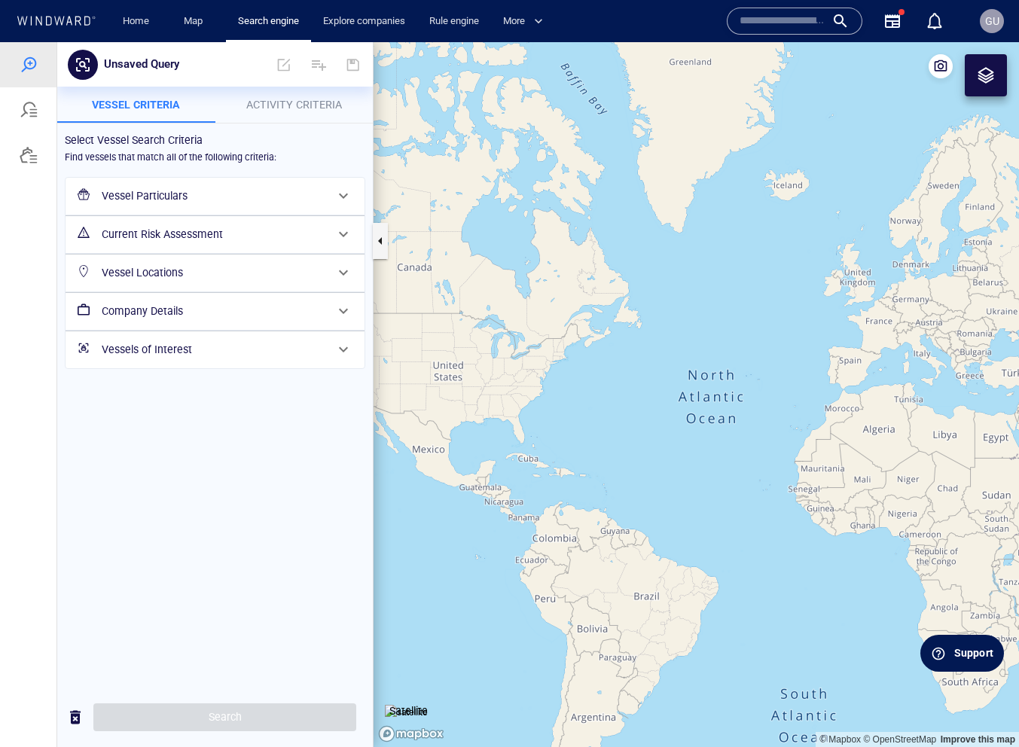
click at [955, 651] on div "Support" at bounding box center [973, 653] width 39 height 16
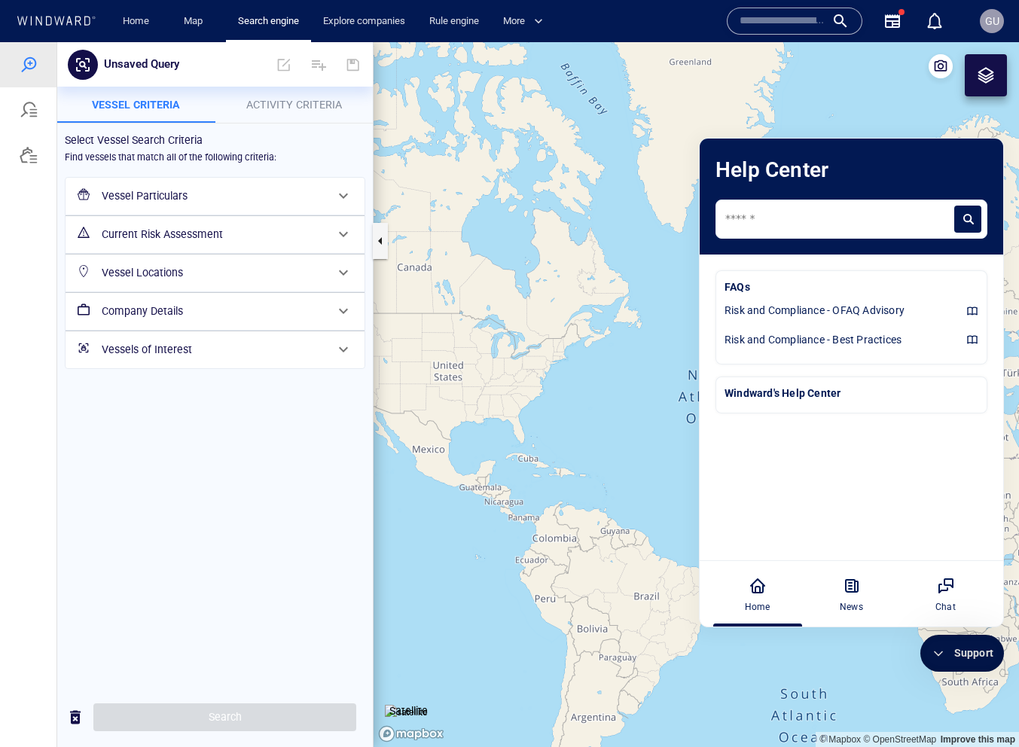
click at [963, 651] on div "Support" at bounding box center [973, 653] width 39 height 16
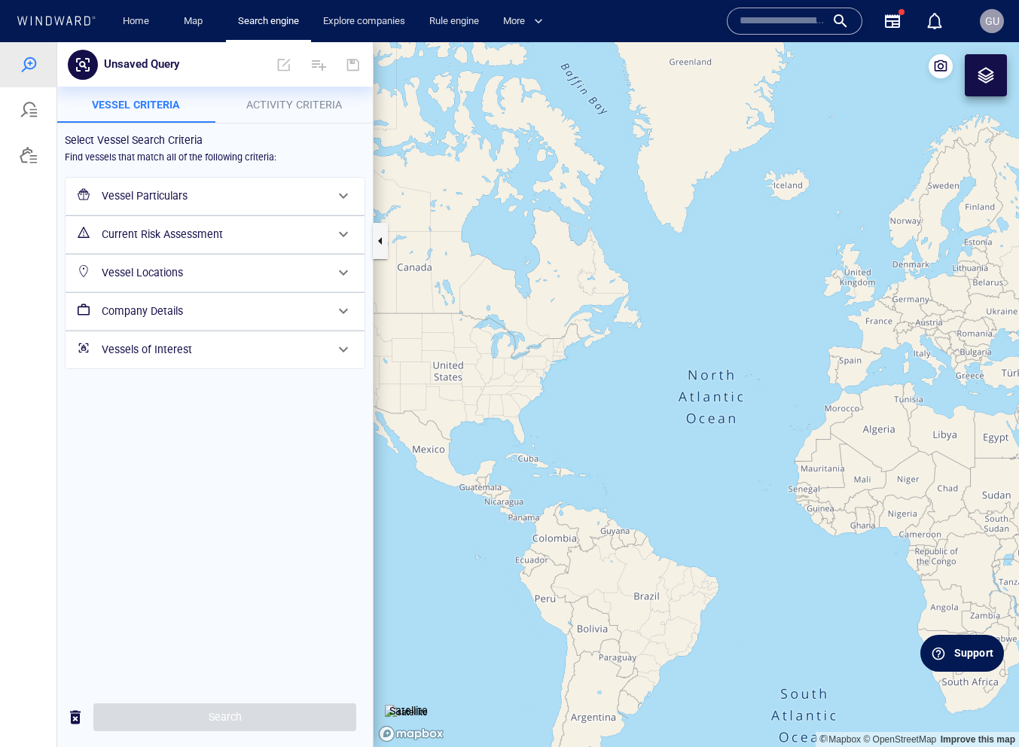
drag, startPoint x: 957, startPoint y: 654, endPoint x: 968, endPoint y: 657, distance: 11.7
click at [958, 654] on div "Support" at bounding box center [973, 653] width 39 height 16
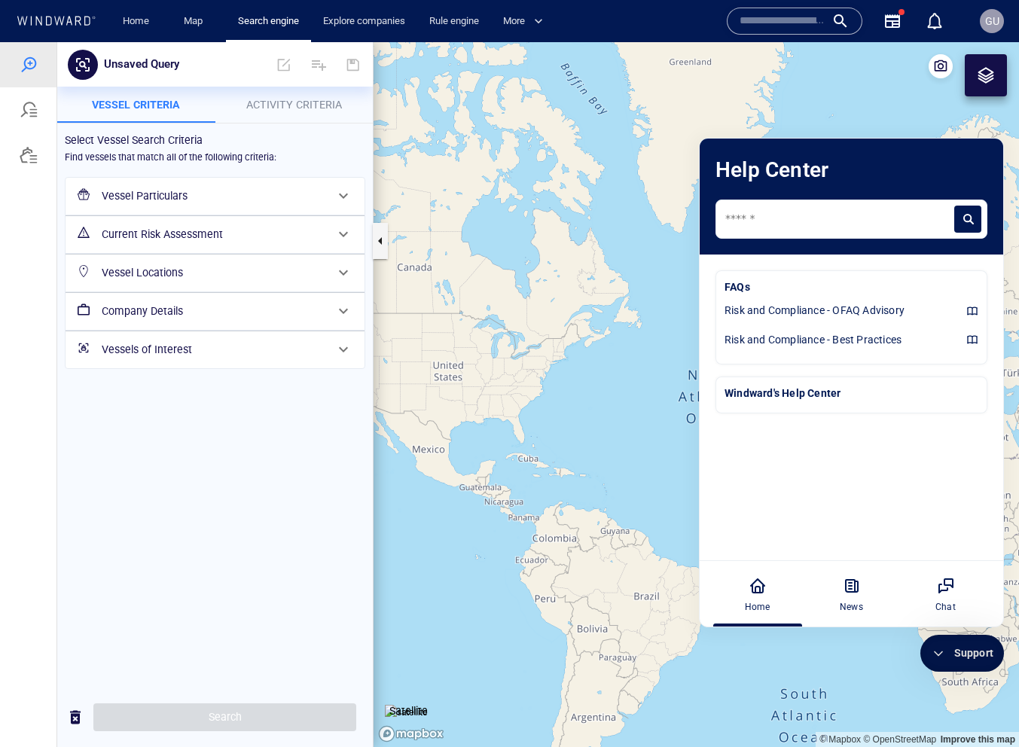
click at [972, 657] on div "Support" at bounding box center [973, 653] width 39 height 16
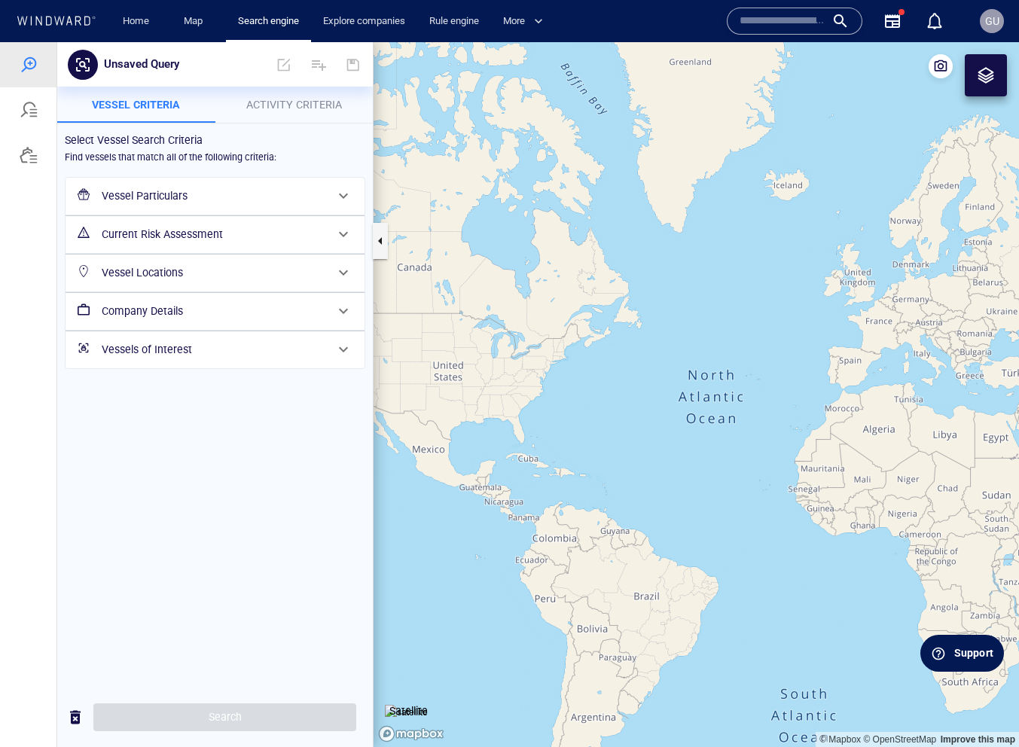
click at [976, 657] on div "Support" at bounding box center [973, 653] width 39 height 16
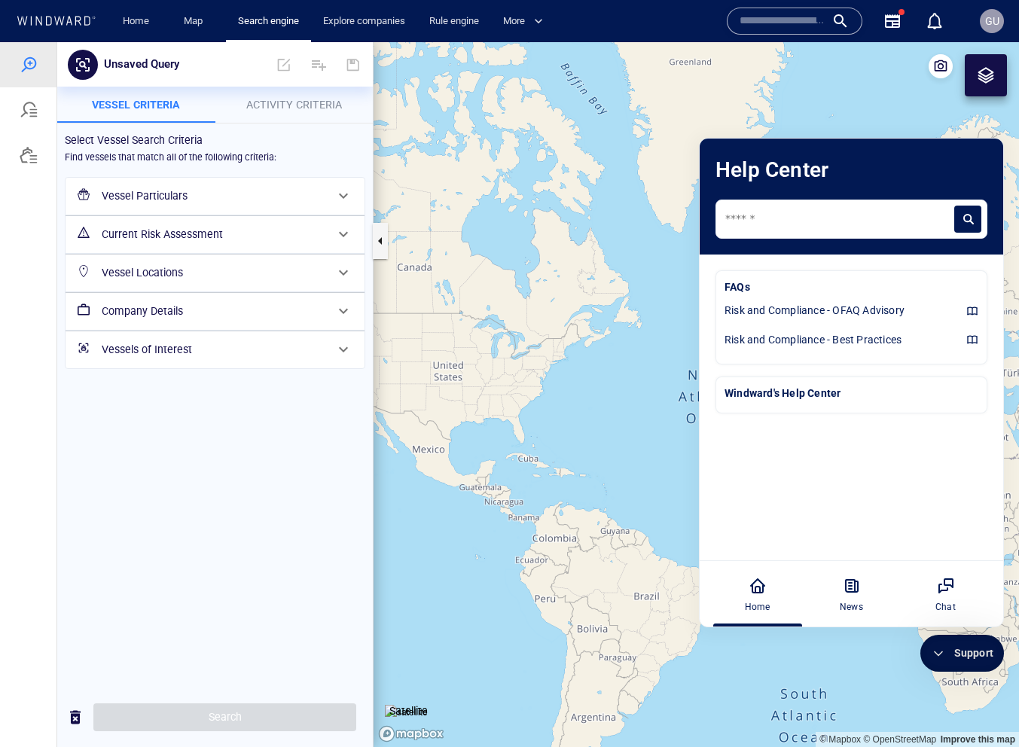
click at [976, 657] on div "Support" at bounding box center [973, 653] width 39 height 16
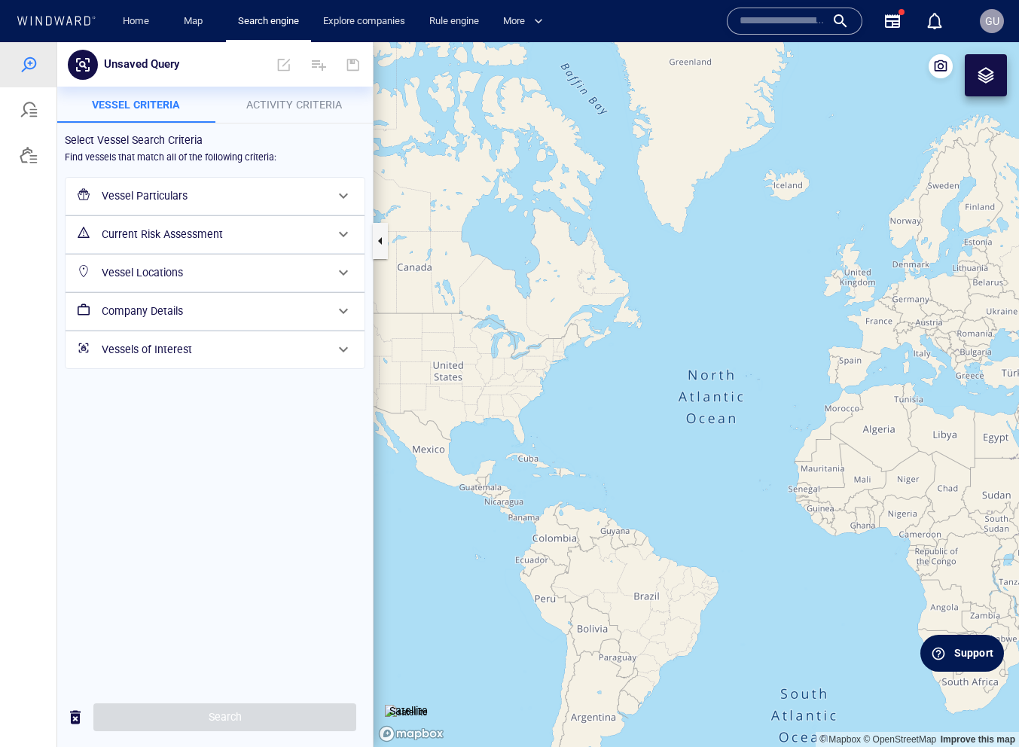
click at [976, 657] on div "Support" at bounding box center [973, 653] width 39 height 16
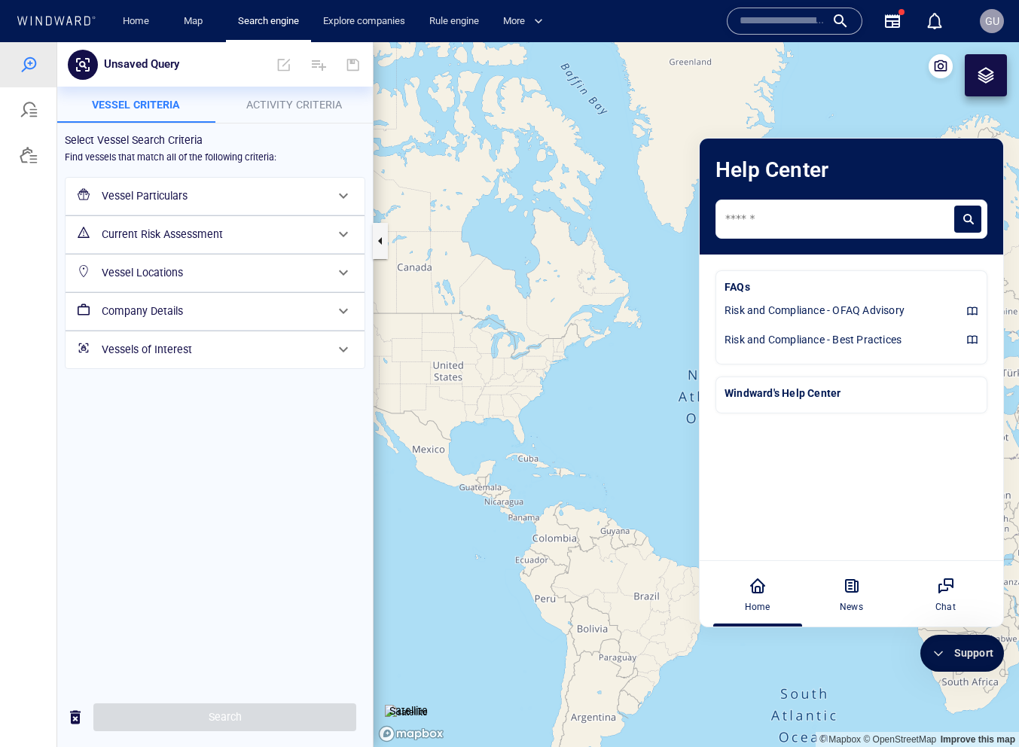
click at [973, 655] on div "Support" at bounding box center [973, 653] width 39 height 16
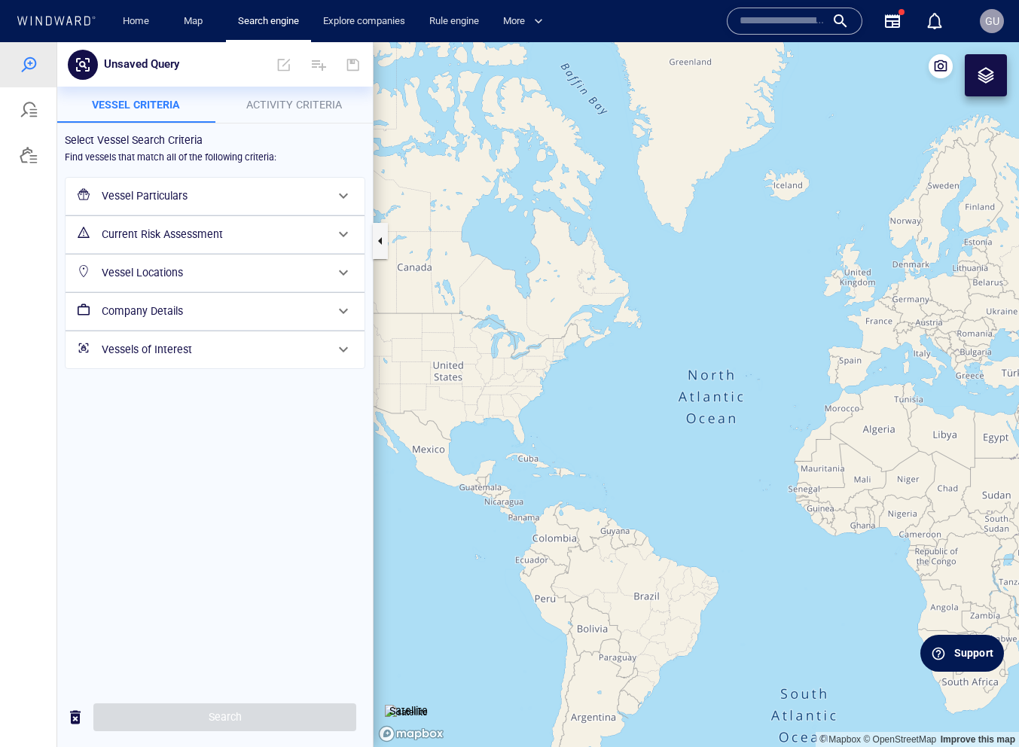
click at [970, 654] on div "Support" at bounding box center [973, 653] width 39 height 16
